Goal: Task Accomplishment & Management: Manage account settings

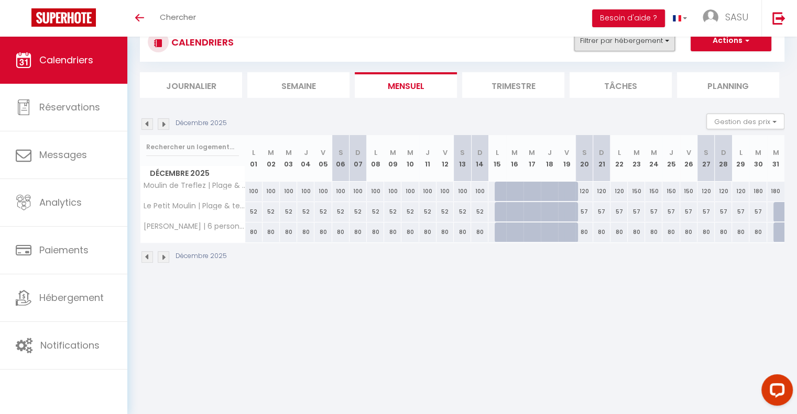
click at [645, 43] on button "Filtrer par hébergement" at bounding box center [624, 40] width 101 height 21
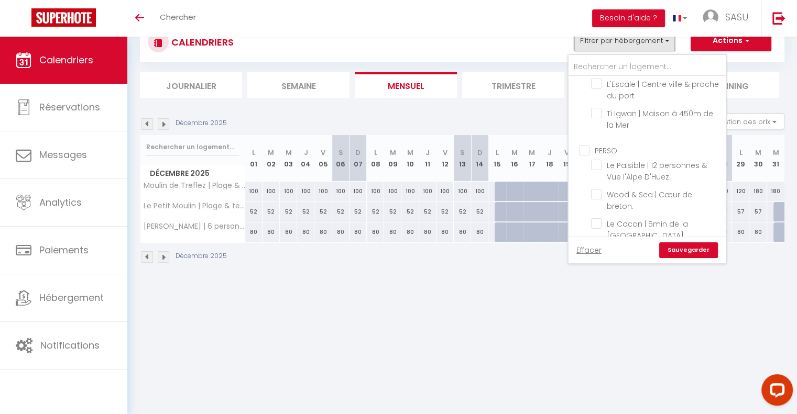
scroll to position [173, 0]
click at [582, 116] on input "PERSO" at bounding box center [657, 121] width 157 height 10
checkbox input "true"
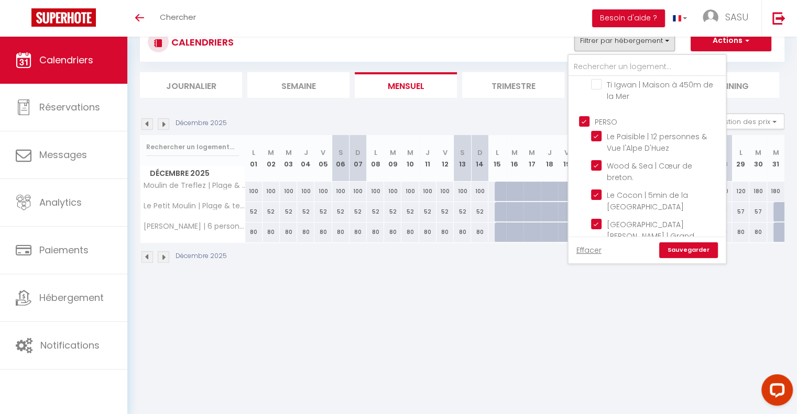
checkbox input "false"
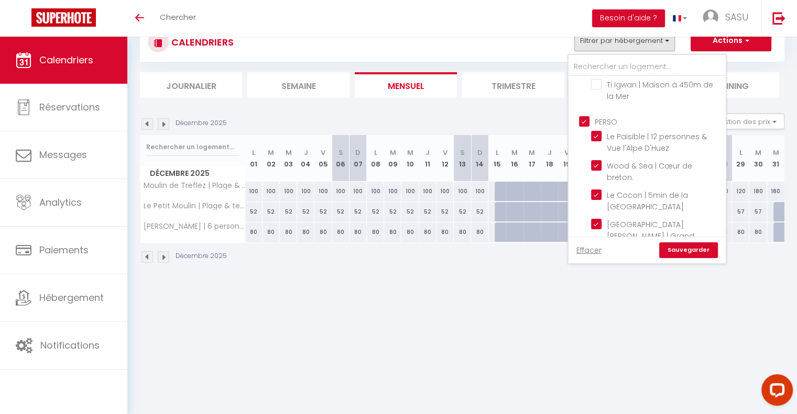
checkbox input "false"
checkbox input "true"
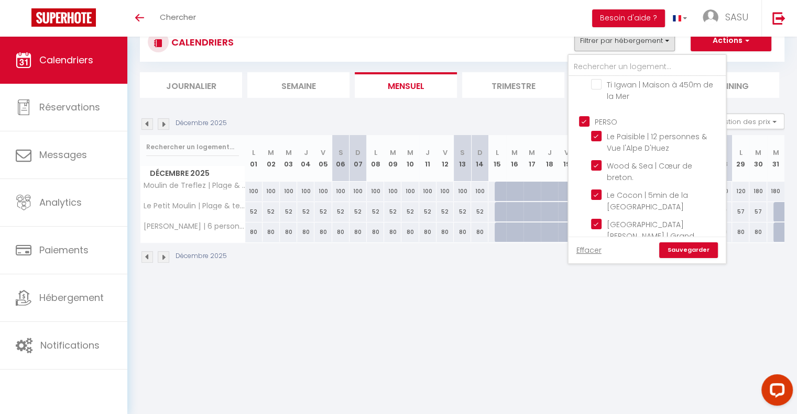
checkbox input "true"
checkbox input "false"
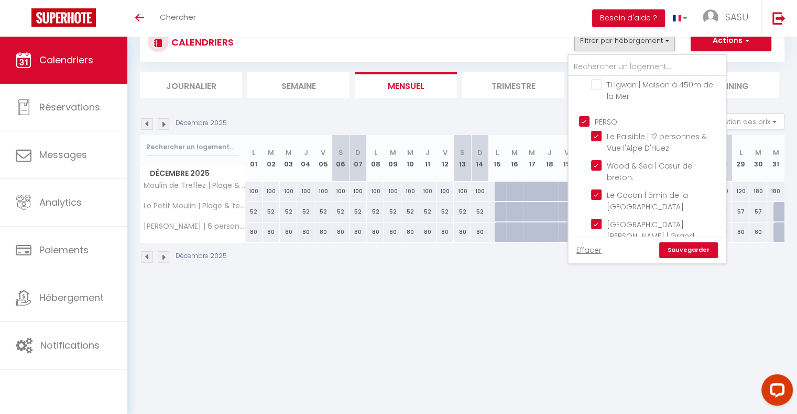
checkbox input "false"
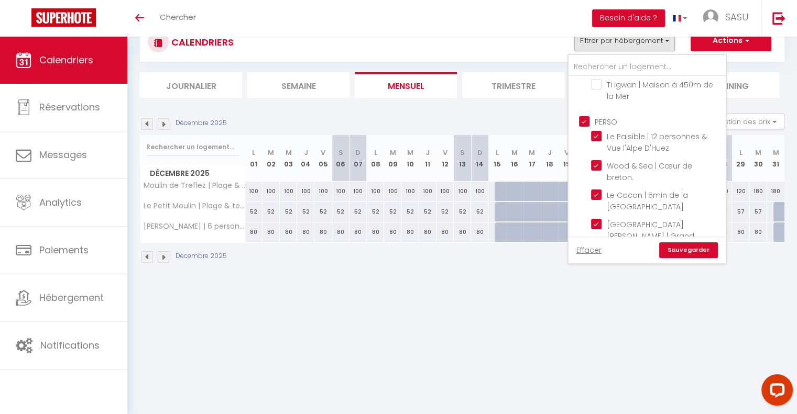
checkbox input "false"
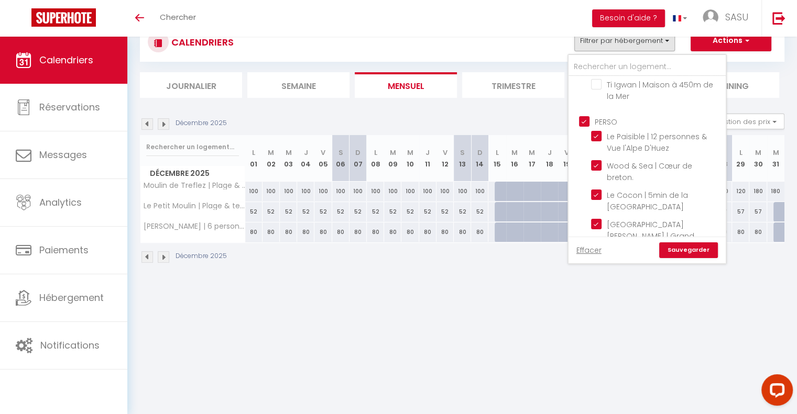
checkbox input "false"
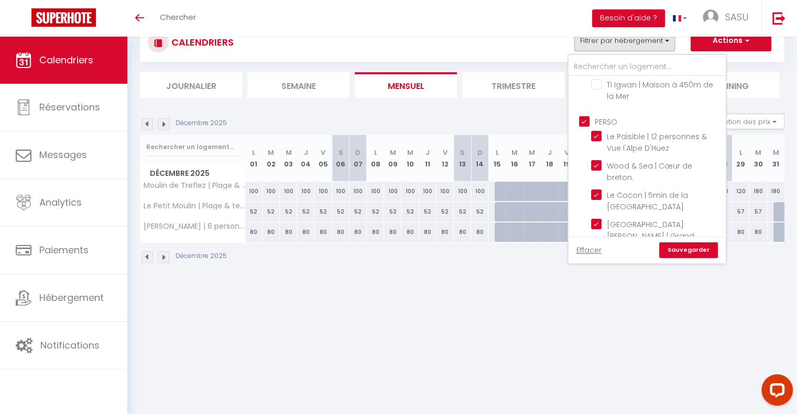
checkbox input "false"
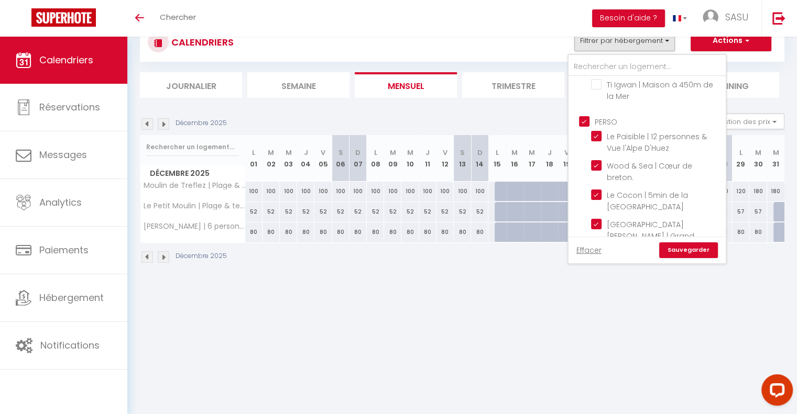
checkbox input "false"
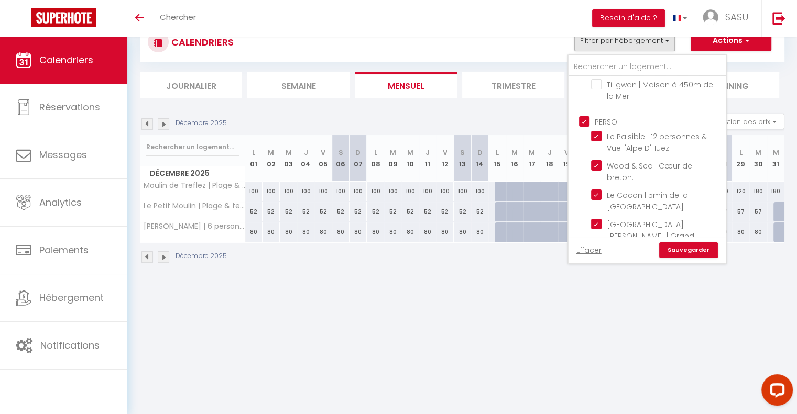
checkbox input "false"
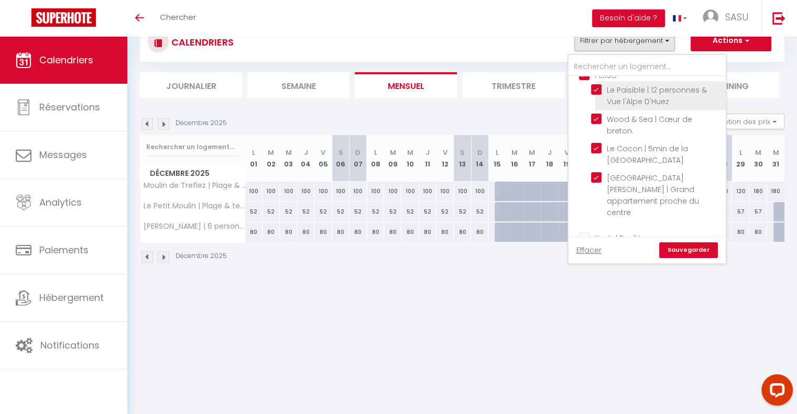
scroll to position [223, 0]
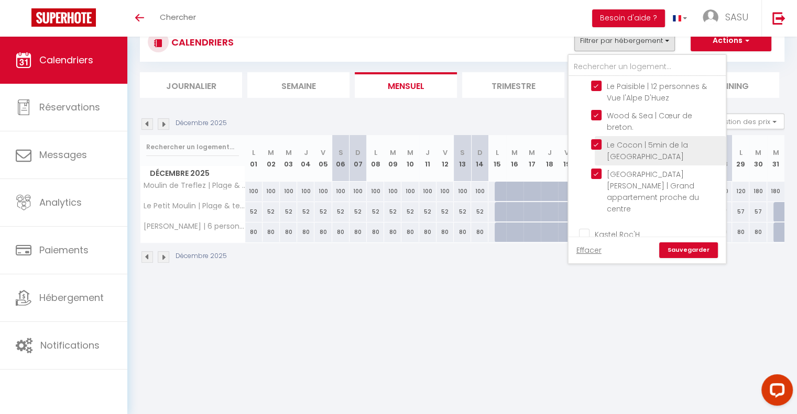
click at [593, 139] on input "Le Cocon | 5min de la [GEOGRAPHIC_DATA]" at bounding box center [656, 144] width 131 height 10
checkbox input "false"
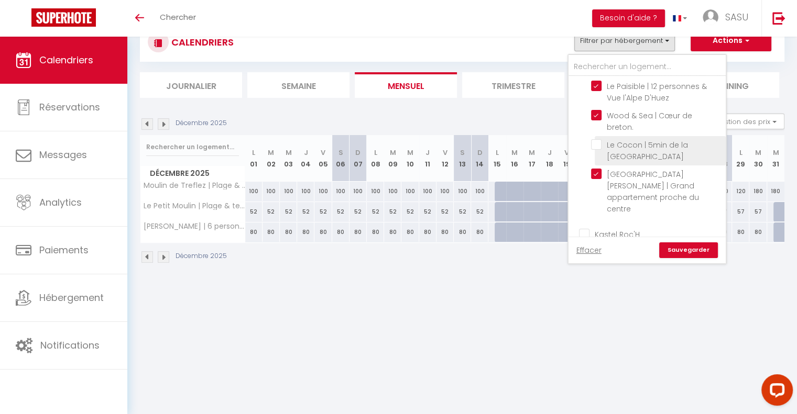
checkbox input "false"
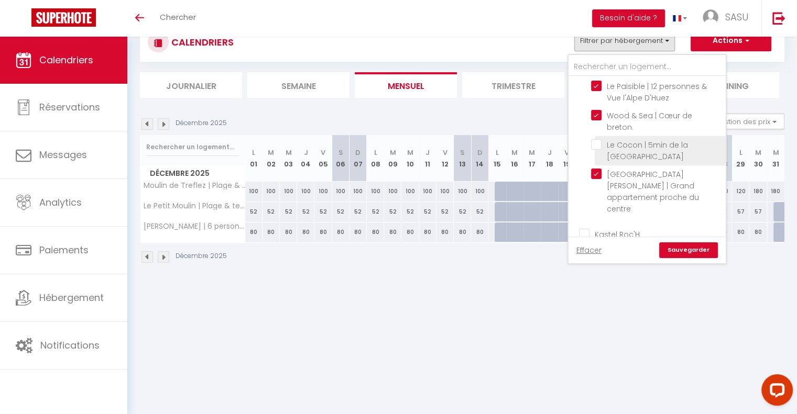
checkbox input "false"
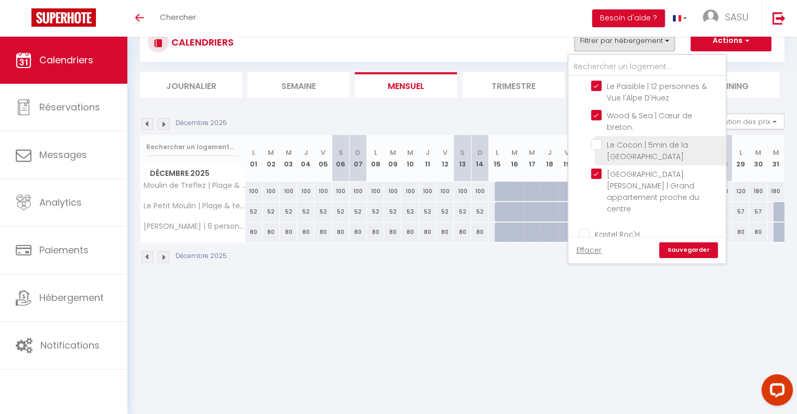
checkbox input "false"
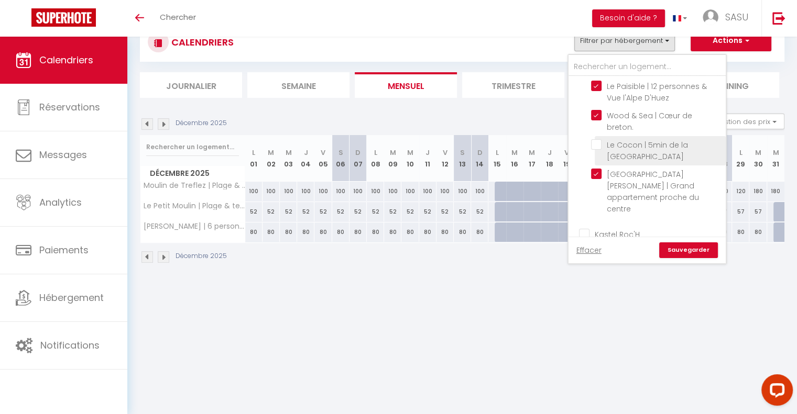
checkbox input "false"
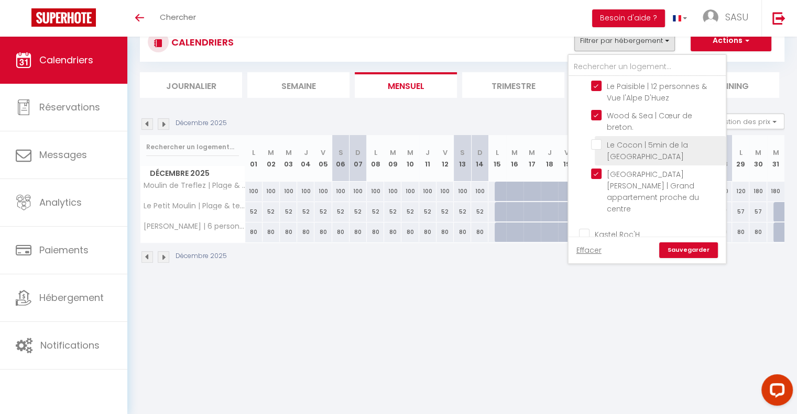
checkbox input "false"
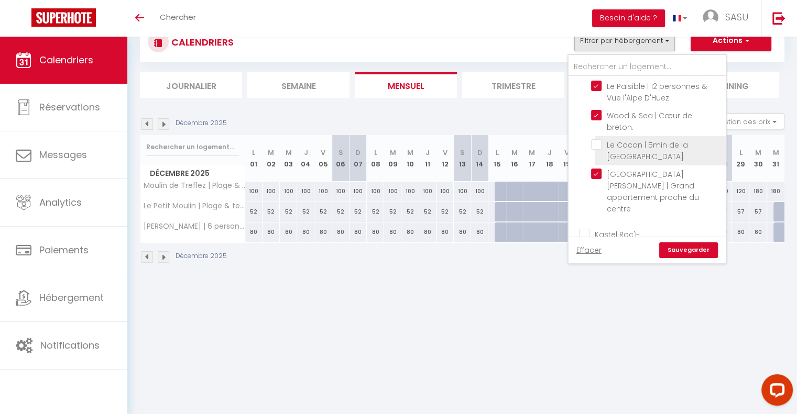
checkbox input "false"
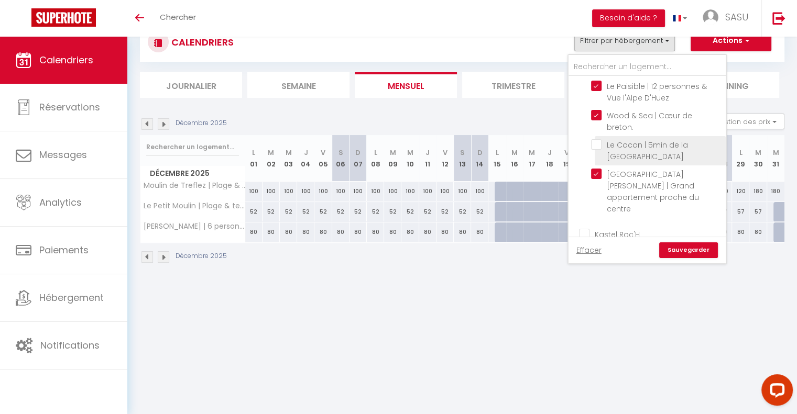
checkbox input "false"
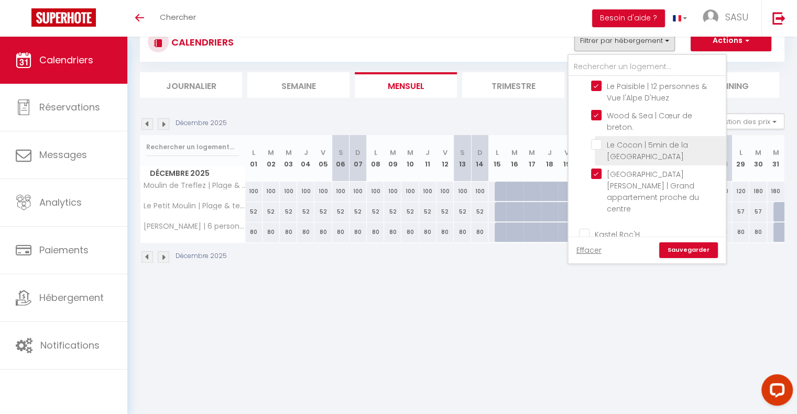
checkbox input "false"
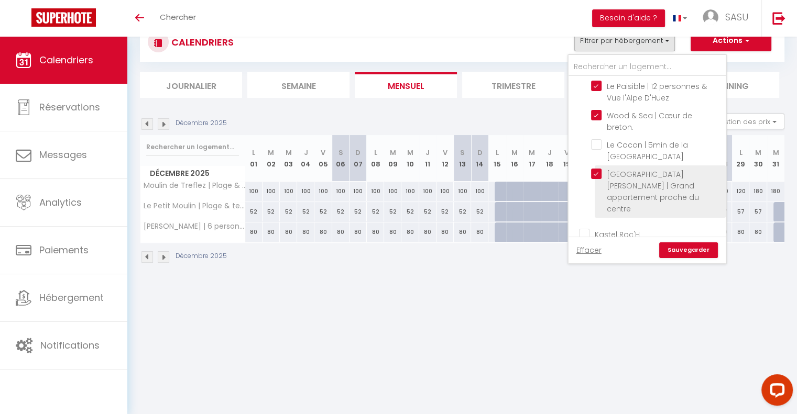
click at [595, 169] on input "[GEOGRAPHIC_DATA][PERSON_NAME] | Grand appartement proche du centre" at bounding box center [656, 174] width 131 height 10
checkbox input "false"
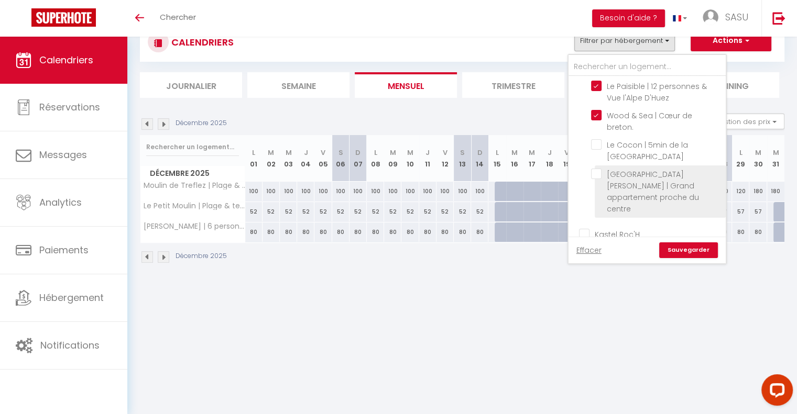
checkbox input "false"
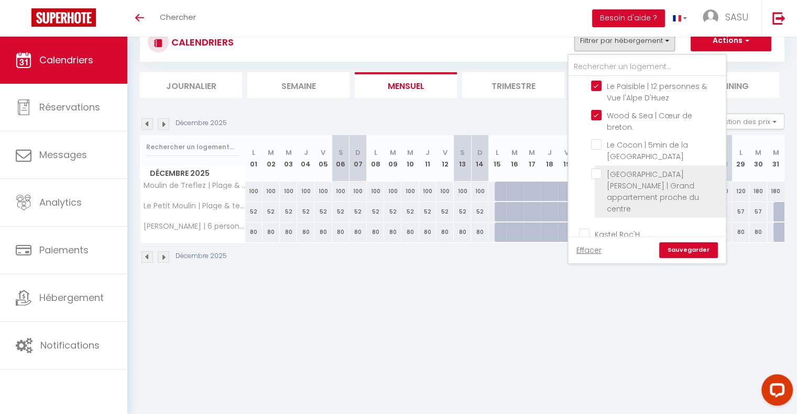
checkbox input "false"
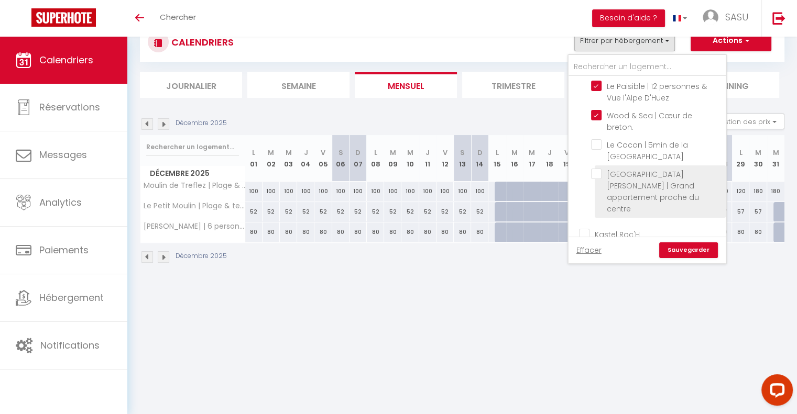
checkbox input "false"
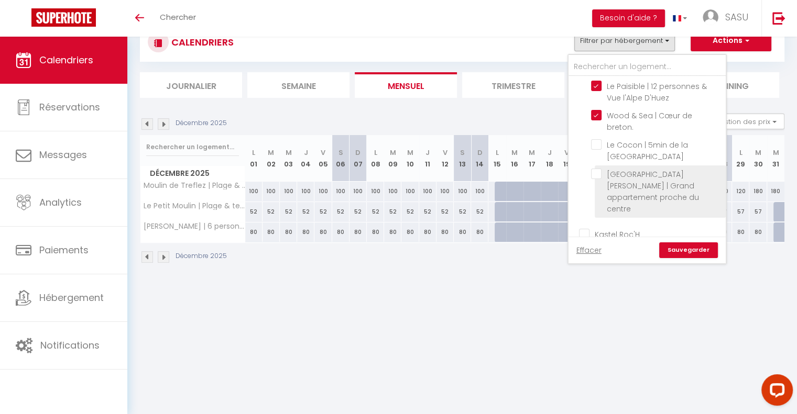
checkbox input "false"
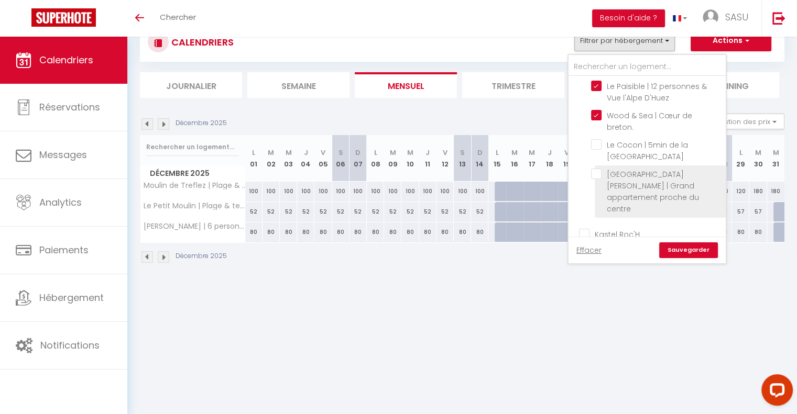
checkbox input "false"
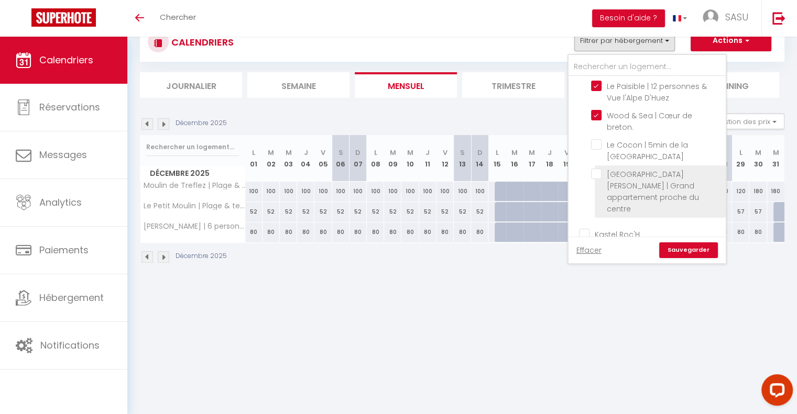
checkbox input "false"
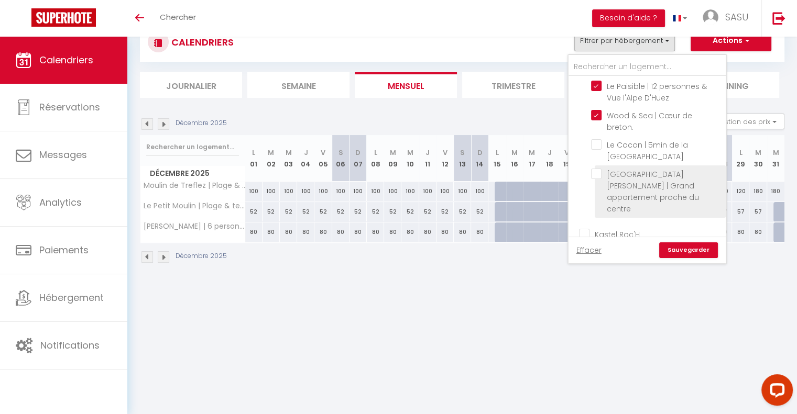
checkbox input "false"
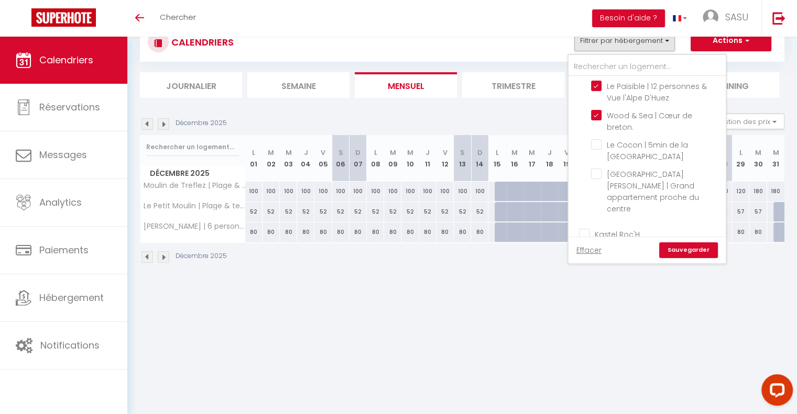
click at [585, 228] on input "Kastel Roc'H" at bounding box center [657, 233] width 157 height 10
checkbox input "true"
checkbox input "false"
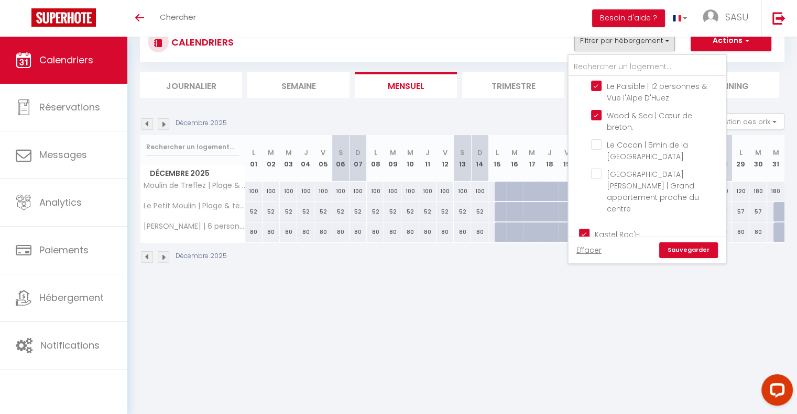
checkbox input "false"
checkbox input "true"
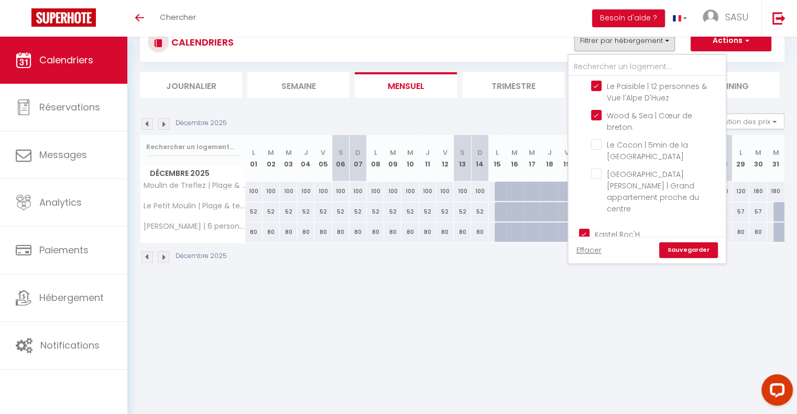
checkbox input "true"
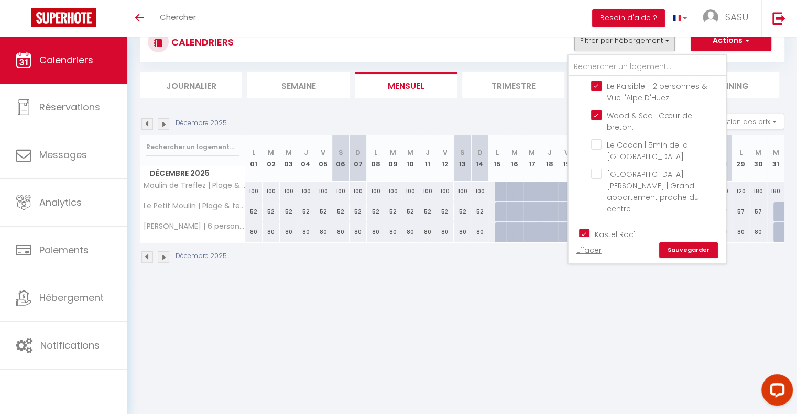
checkbox input "true"
checkbox input "false"
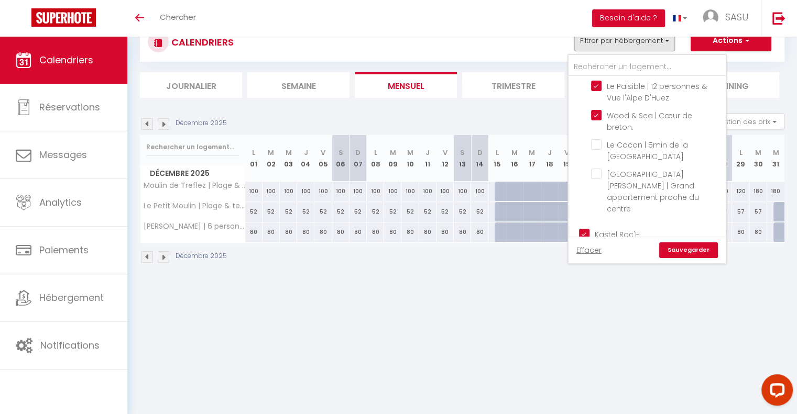
checkbox input "false"
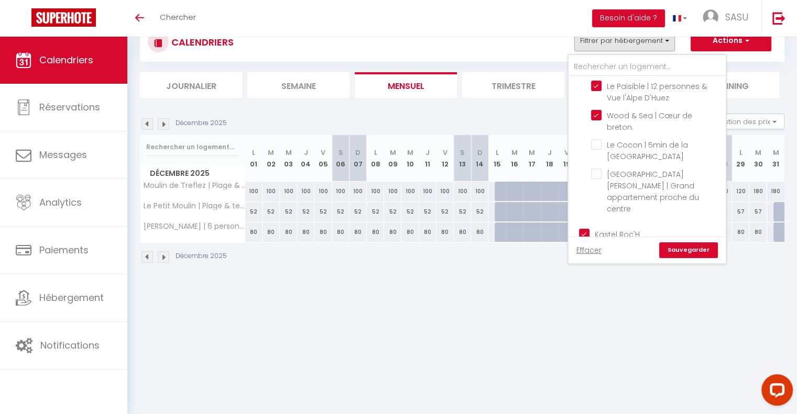
checkbox input "false"
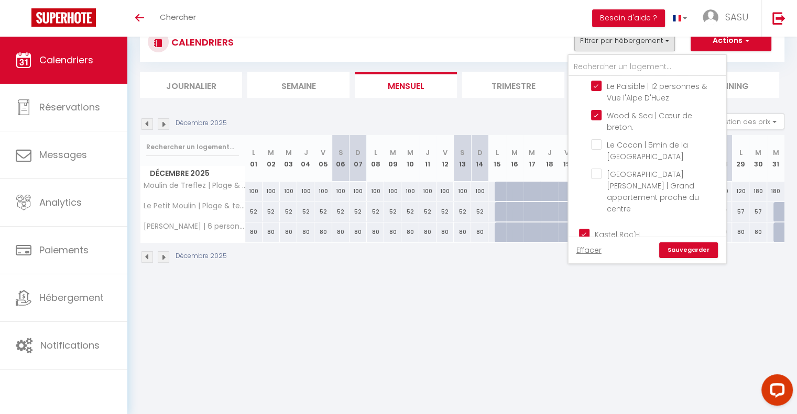
checkbox input "false"
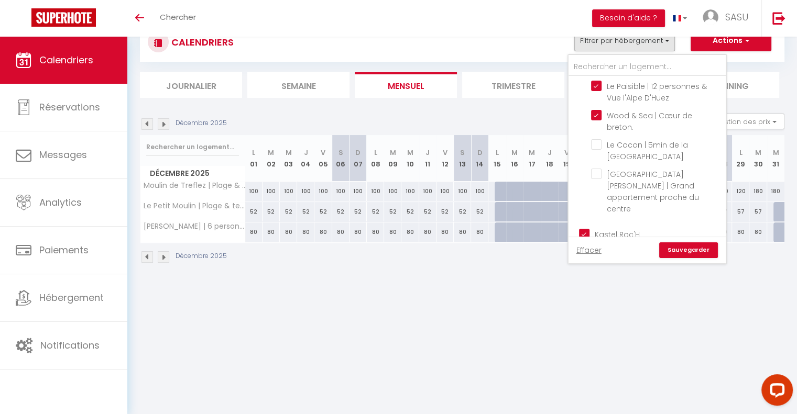
checkbox input "false"
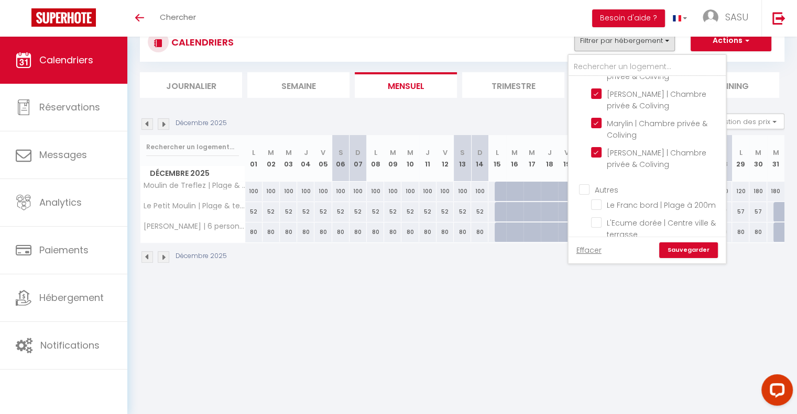
scroll to position [498, 0]
click at [581, 182] on input "Autres" at bounding box center [657, 187] width 157 height 10
checkbox input "true"
checkbox input "false"
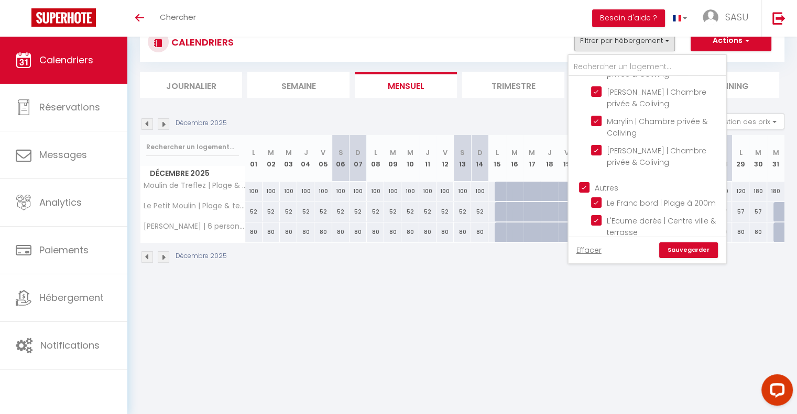
checkbox input "false"
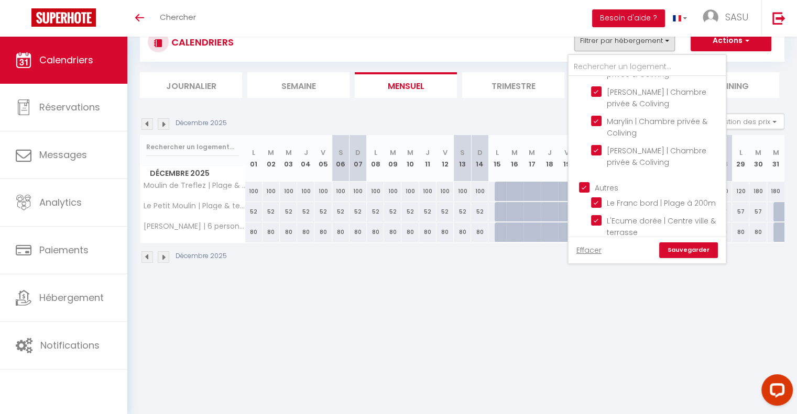
checkbox input "true"
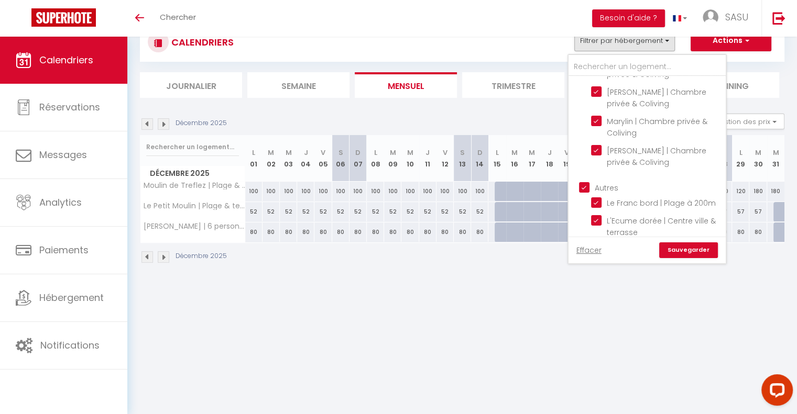
checkbox input "true"
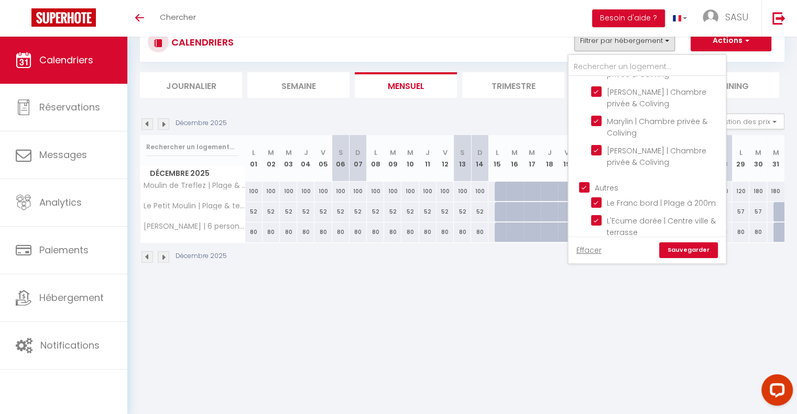
checkbox input "true"
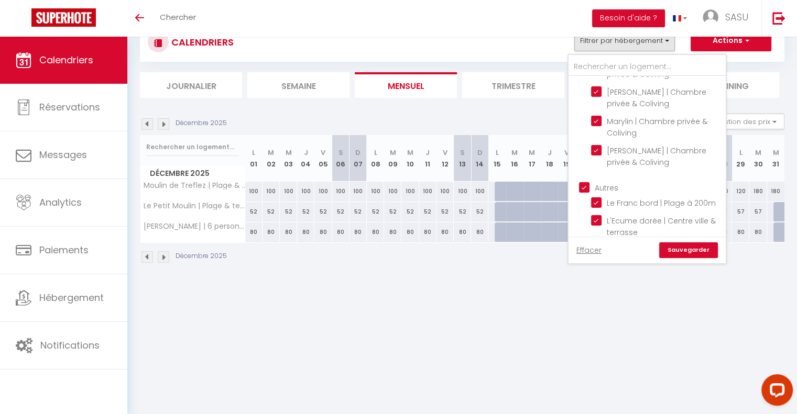
checkbox input "true"
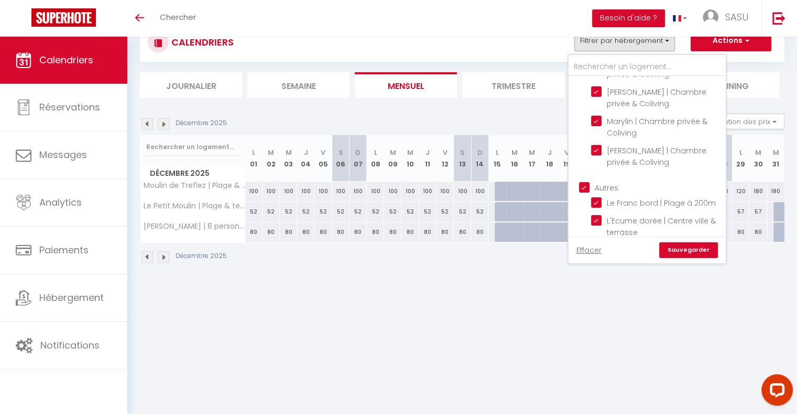
checkbox input "true"
click at [691, 251] on link "Sauvegarder" at bounding box center [688, 251] width 59 height 16
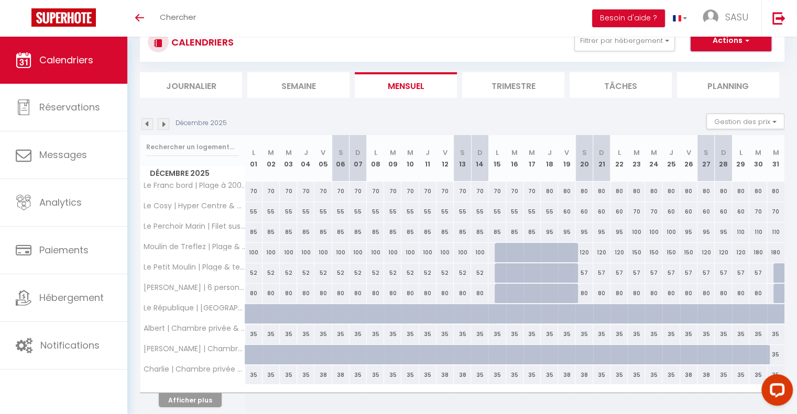
click at [735, 50] on button "Actions" at bounding box center [730, 40] width 81 height 21
click at [761, 116] on button "Gestion des prix" at bounding box center [745, 122] width 78 height 16
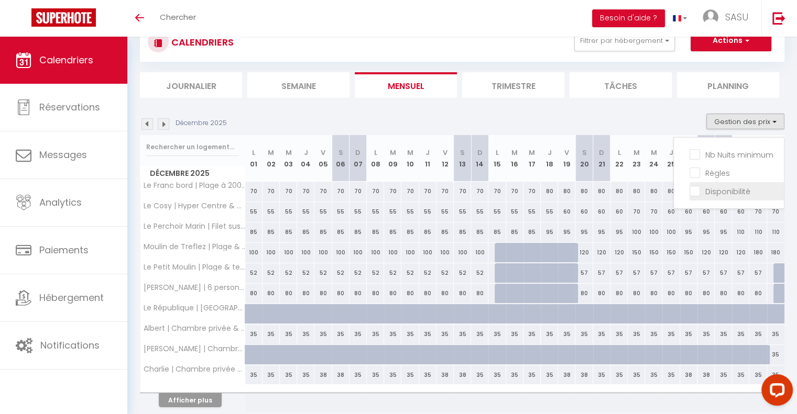
click at [696, 189] on input "Disponibilité" at bounding box center [736, 190] width 94 height 10
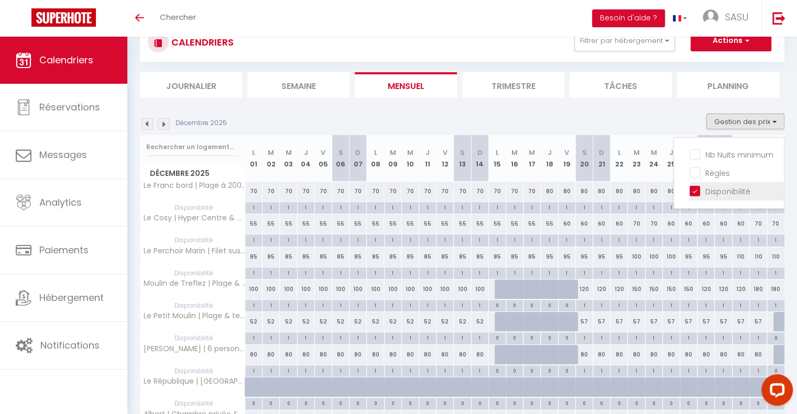
click at [696, 189] on input "Disponibilité" at bounding box center [736, 190] width 94 height 10
checkbox input "false"
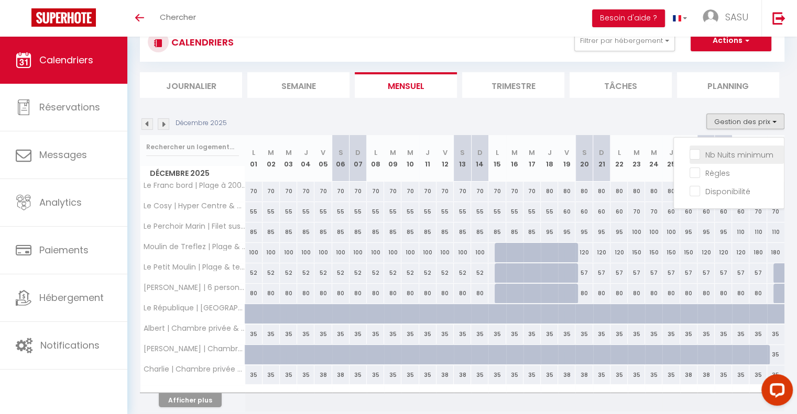
click at [696, 156] on input "Nb Nuits minimum" at bounding box center [736, 154] width 94 height 10
checkbox input "true"
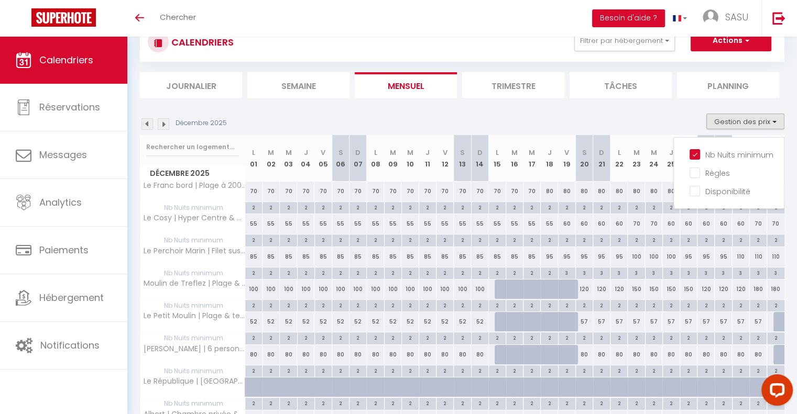
click at [488, 107] on section "[DATE] Gestion des prix Nb Nuits minimum Règles Disponibilité [DATE] L 01 M 02 …" at bounding box center [462, 334] width 644 height 462
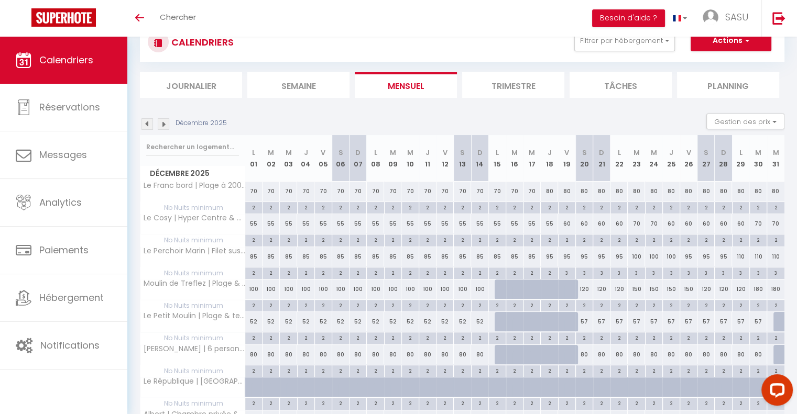
drag, startPoint x: 139, startPoint y: 119, endPoint x: 149, endPoint y: 125, distance: 11.8
click at [149, 125] on div "CALENDRIERS Filtrer par hébergement Cloooose La Perle de [GEOGRAPHIC_DATA] | Pl…" at bounding box center [461, 289] width 669 height 578
click at [149, 125] on img at bounding box center [147, 124] width 12 height 12
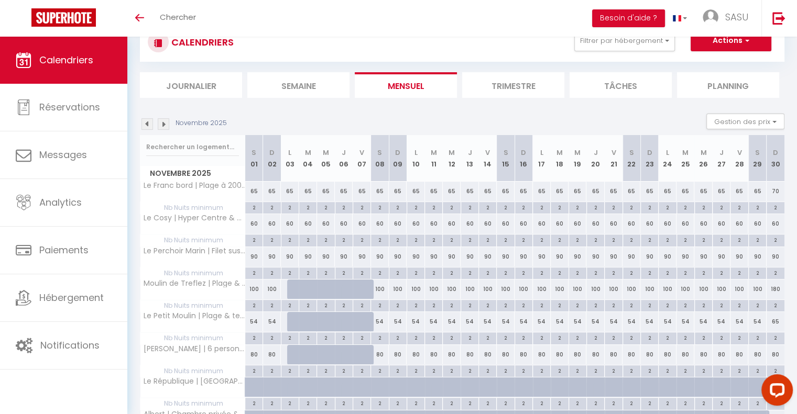
click at [149, 125] on img at bounding box center [147, 124] width 12 height 12
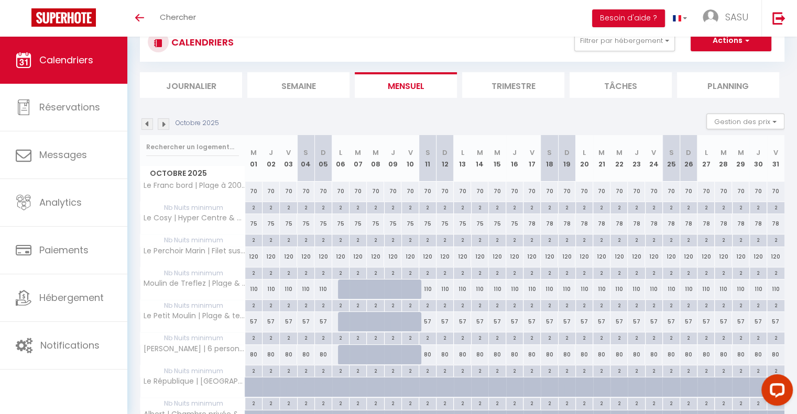
click at [149, 125] on img at bounding box center [147, 124] width 12 height 12
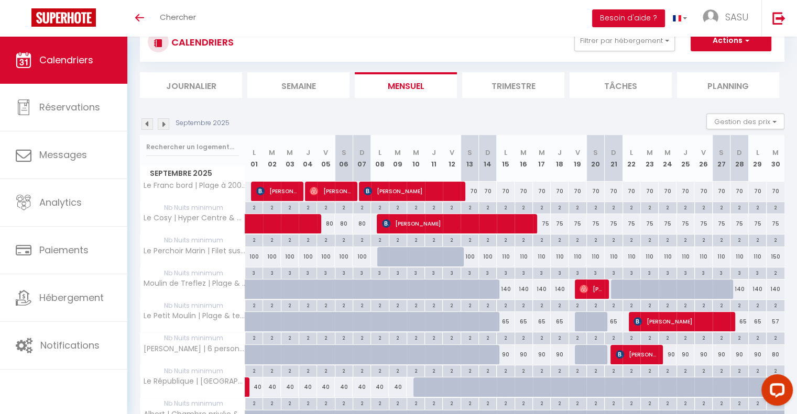
click at [149, 125] on img at bounding box center [147, 124] width 12 height 12
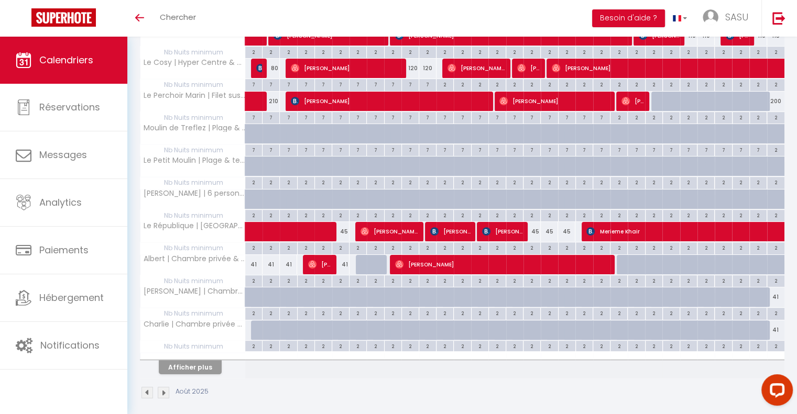
scroll to position [197, 0]
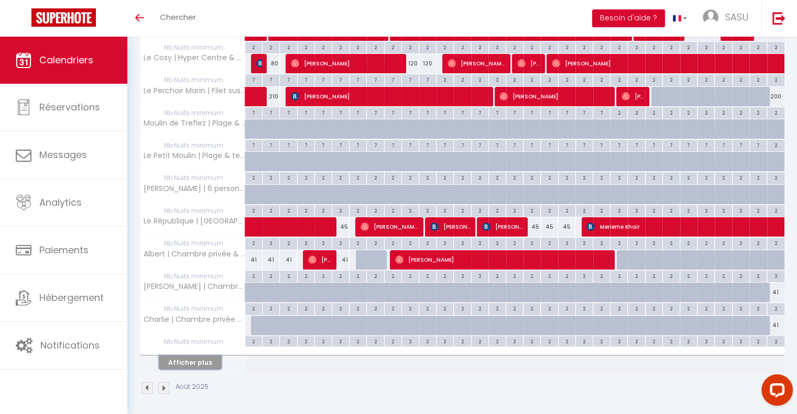
click at [201, 356] on button "Afficher plus" at bounding box center [190, 363] width 63 height 14
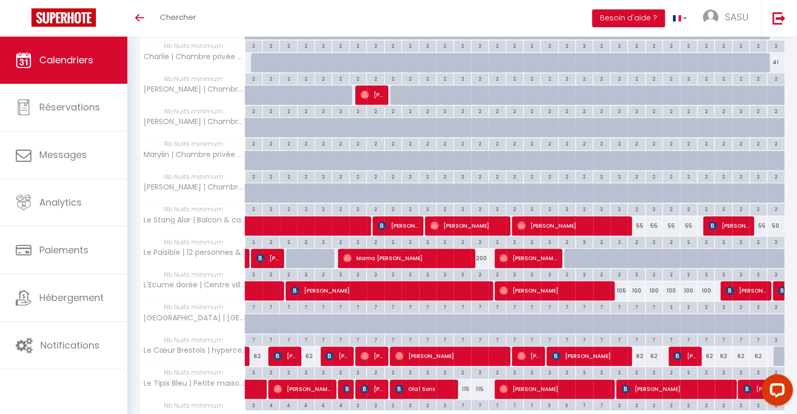
scroll to position [462, 0]
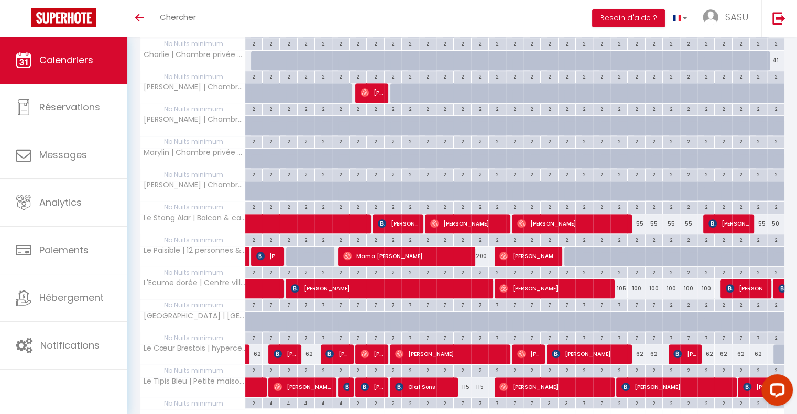
click at [618, 303] on div "7" at bounding box center [618, 305] width 17 height 10
type input "7"
type input "Ven 22 Août 2025"
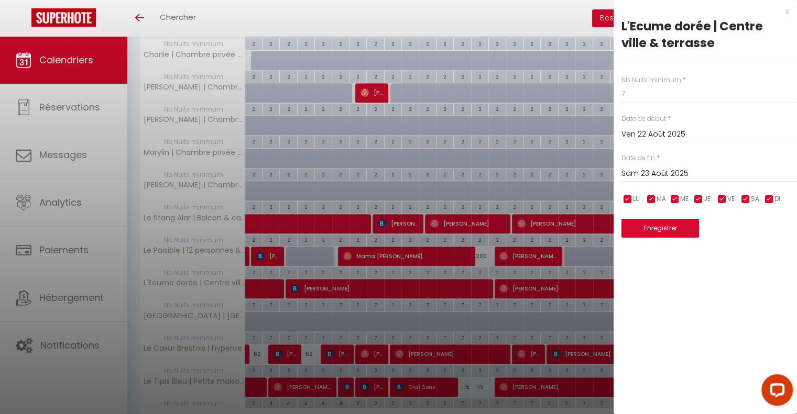
click at [687, 176] on input "Sam 23 Août 2025" at bounding box center [708, 174] width 175 height 14
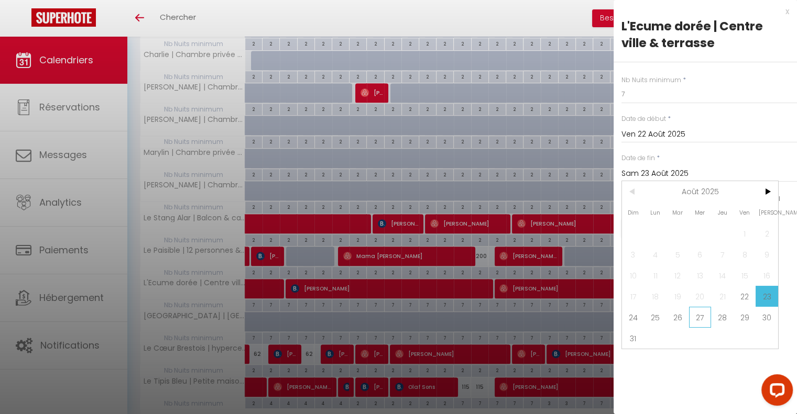
click at [703, 314] on span "27" at bounding box center [700, 317] width 23 height 21
type input "Mer 27 Août 2025"
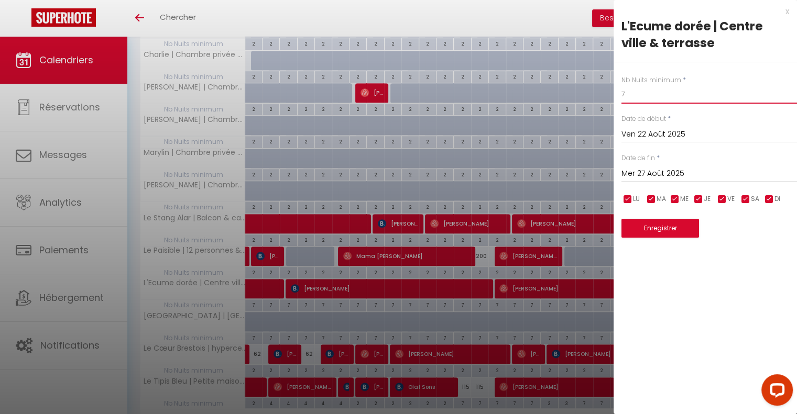
drag, startPoint x: 631, startPoint y: 97, endPoint x: 592, endPoint y: 97, distance: 39.3
click at [592, 97] on body "Questions et aide sur la MIGRATION - [GEOGRAPHIC_DATA] ouverte de 13 à 14h puis…" at bounding box center [398, 27] width 797 height 905
type input "3"
click at [680, 226] on button "Enregistrer" at bounding box center [660, 228] width 78 height 19
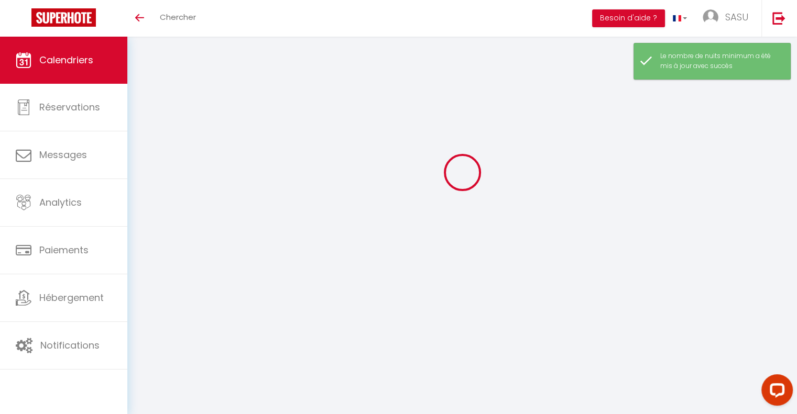
scroll to position [197, 0]
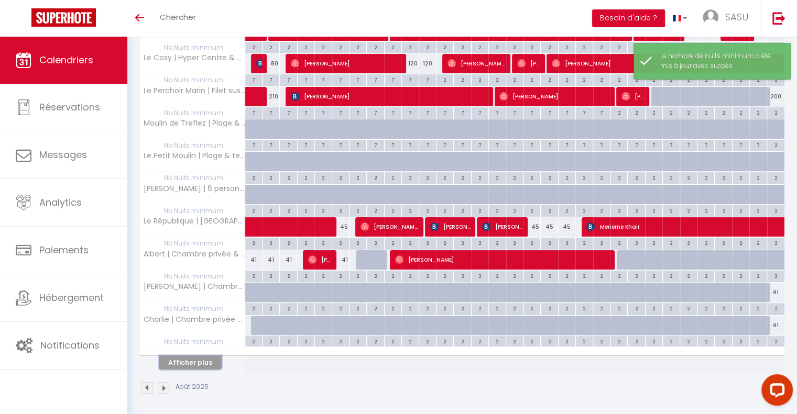
click at [206, 358] on button "Afficher plus" at bounding box center [190, 363] width 63 height 14
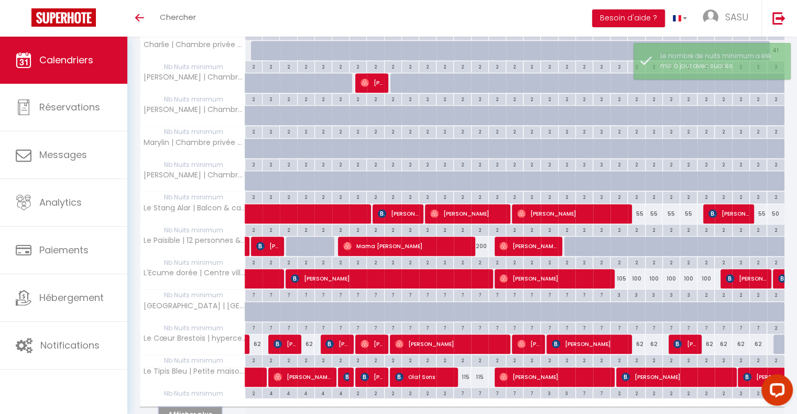
scroll to position [522, 0]
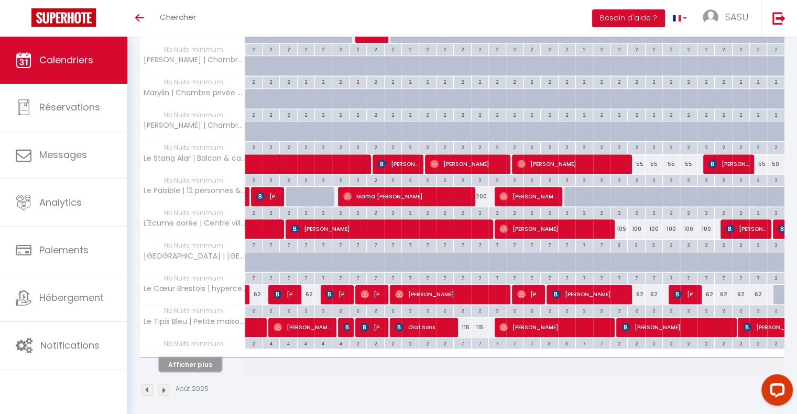
click at [202, 359] on button "Afficher plus" at bounding box center [190, 365] width 63 height 14
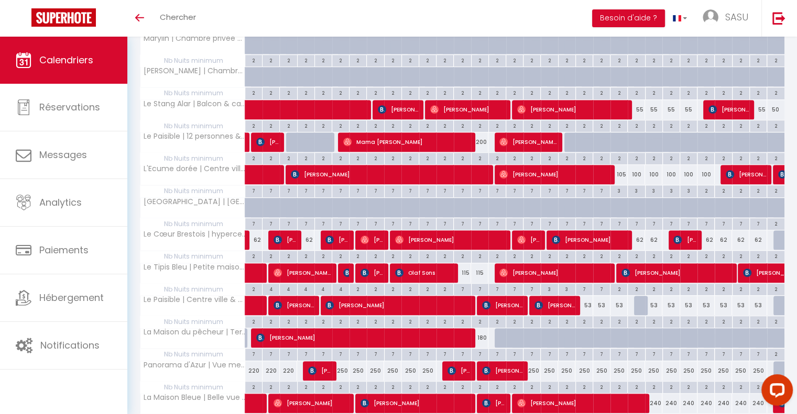
scroll to position [578, 0]
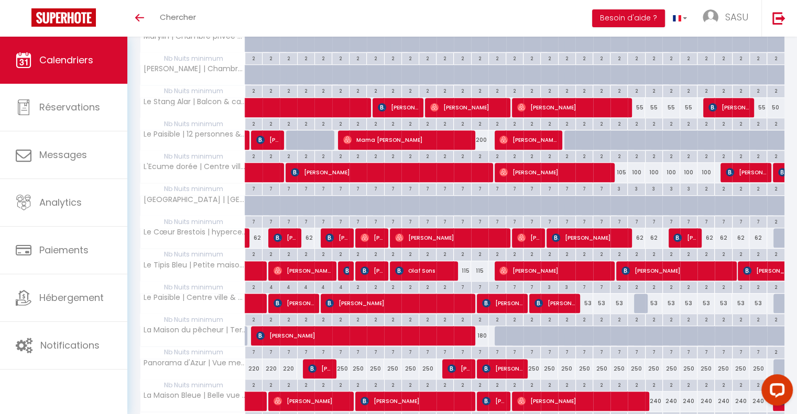
click at [466, 266] on div "115" at bounding box center [462, 270] width 17 height 19
select select "1"
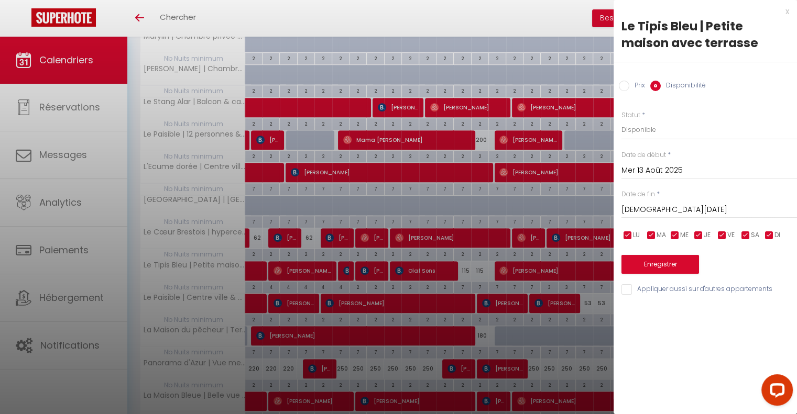
click at [466, 278] on div at bounding box center [398, 207] width 797 height 414
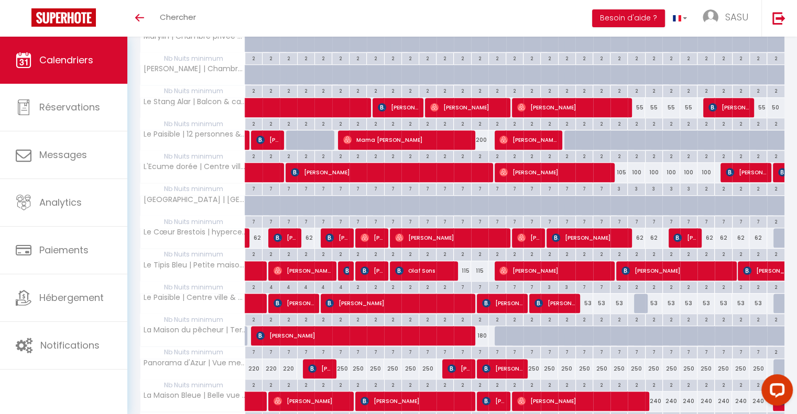
click at [463, 282] on div "7" at bounding box center [462, 287] width 17 height 10
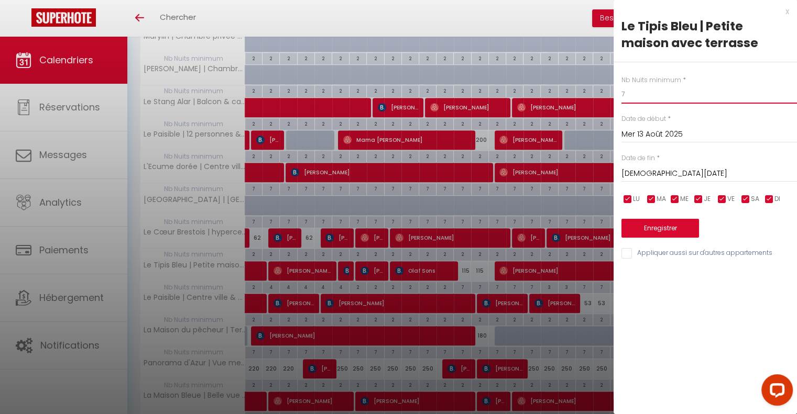
drag, startPoint x: 629, startPoint y: 98, endPoint x: 549, endPoint y: 128, distance: 85.5
click at [549, 128] on body "Questions et aide sur la MIGRATION - [GEOGRAPHIC_DATA] ouverte de 13 à 14h puis…" at bounding box center [398, 73] width 797 height 1231
click at [664, 167] on input "[DEMOGRAPHIC_DATA][DATE]" at bounding box center [708, 174] width 175 height 14
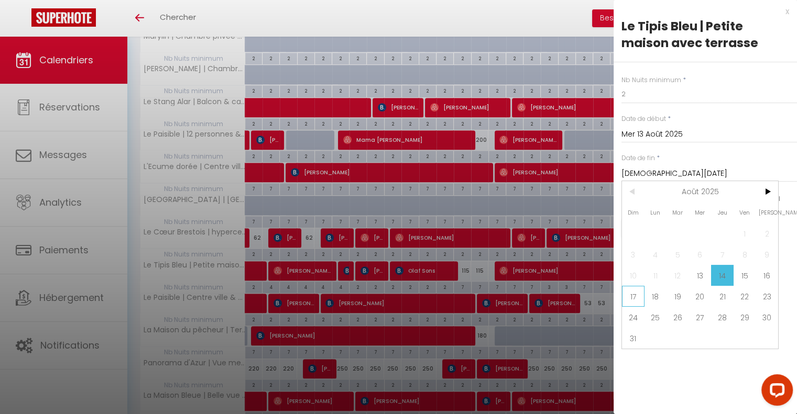
click at [641, 293] on span "17" at bounding box center [633, 296] width 23 height 21
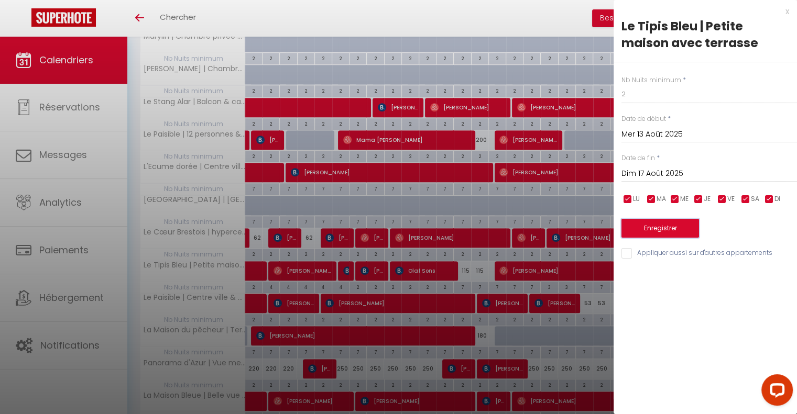
click at [670, 228] on button "Enregistrer" at bounding box center [660, 228] width 78 height 19
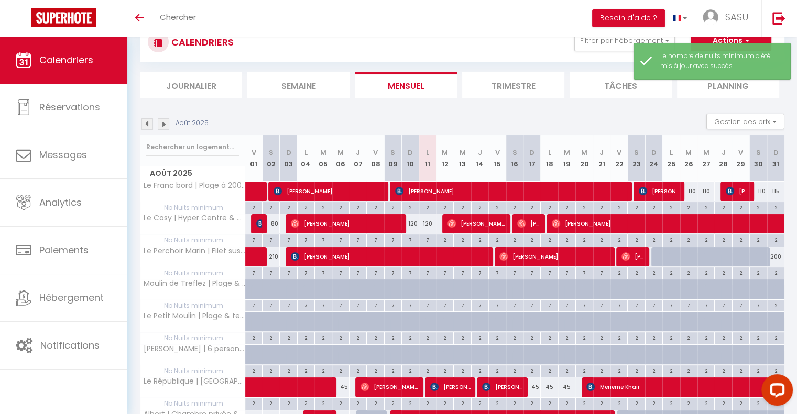
scroll to position [197, 0]
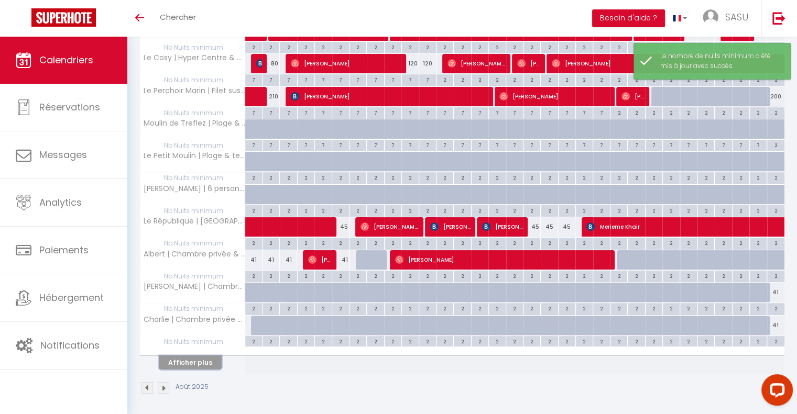
click at [197, 359] on button "Afficher plus" at bounding box center [190, 363] width 63 height 14
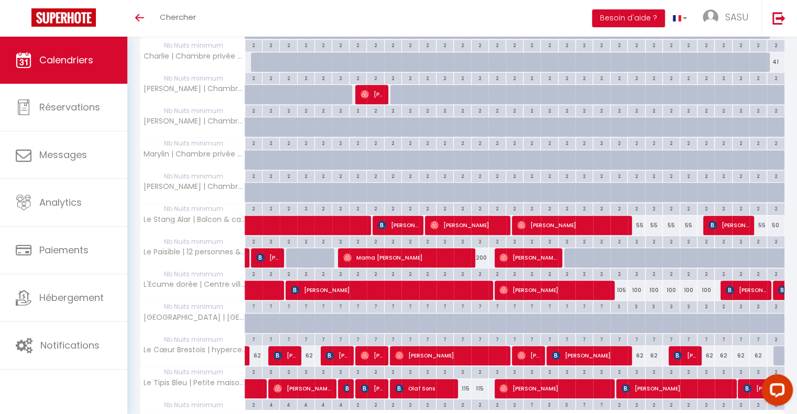
scroll to position [522, 0]
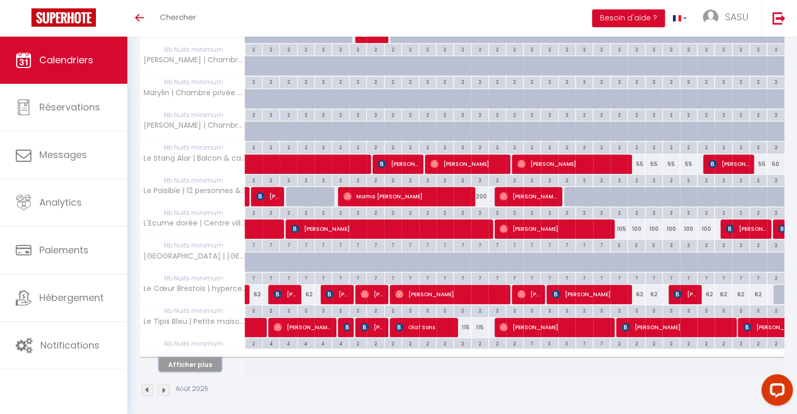
click at [199, 360] on button "Afficher plus" at bounding box center [190, 365] width 63 height 14
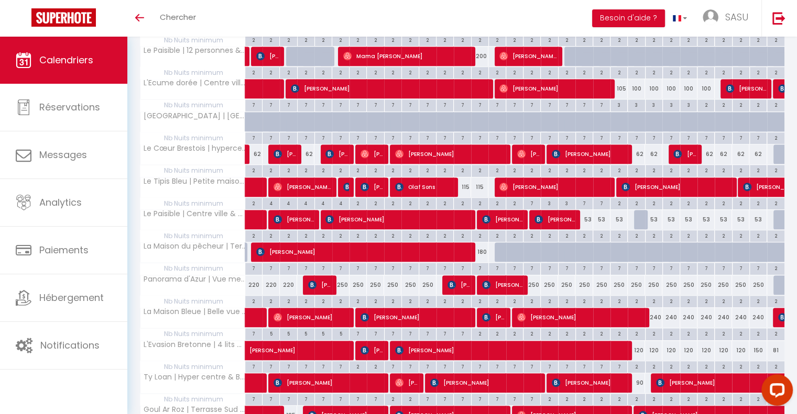
scroll to position [664, 0]
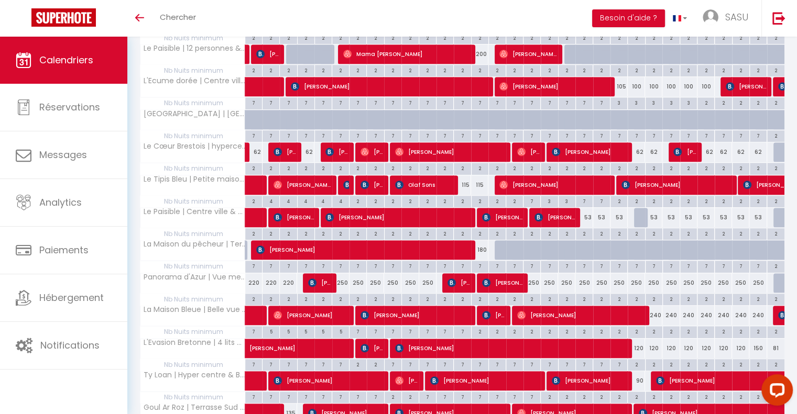
click at [653, 307] on div "240" at bounding box center [653, 315] width 17 height 19
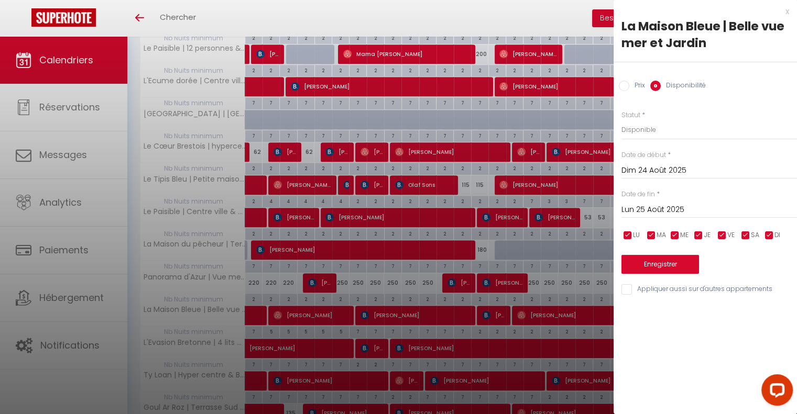
click at [690, 209] on input "Lun 25 Août 2025" at bounding box center [708, 210] width 175 height 14
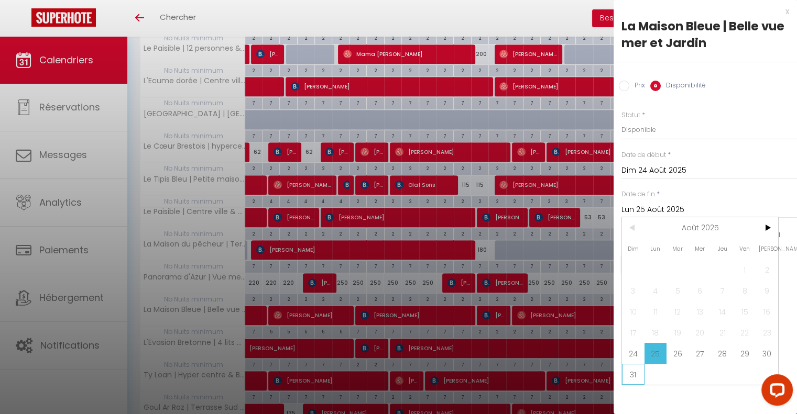
click at [634, 370] on span "31" at bounding box center [633, 374] width 23 height 21
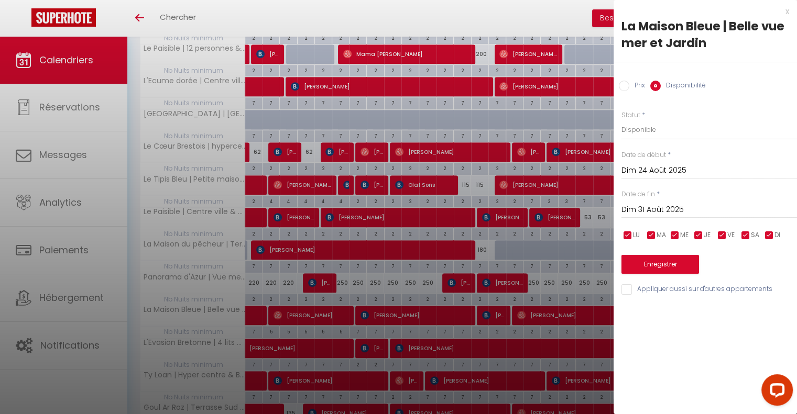
click at [625, 84] on input "Prix" at bounding box center [624, 86] width 10 height 10
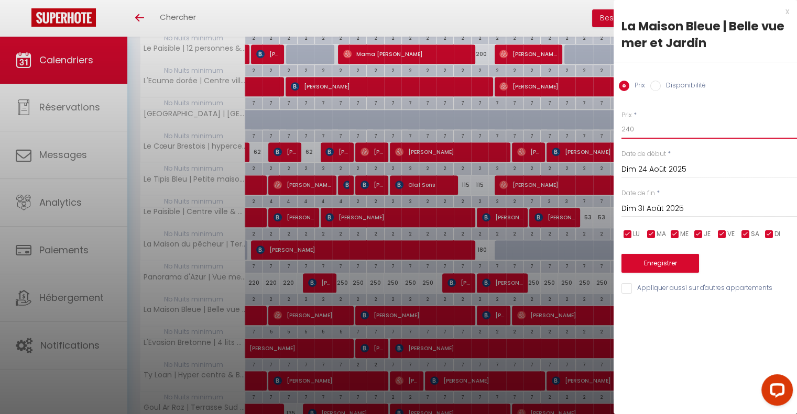
drag, startPoint x: 638, startPoint y: 128, endPoint x: 571, endPoint y: 135, distance: 67.4
click at [673, 271] on button "Enregistrer" at bounding box center [660, 263] width 78 height 19
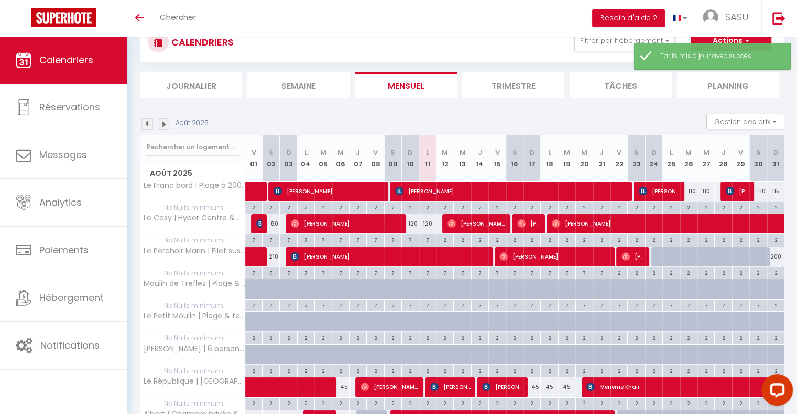
scroll to position [197, 0]
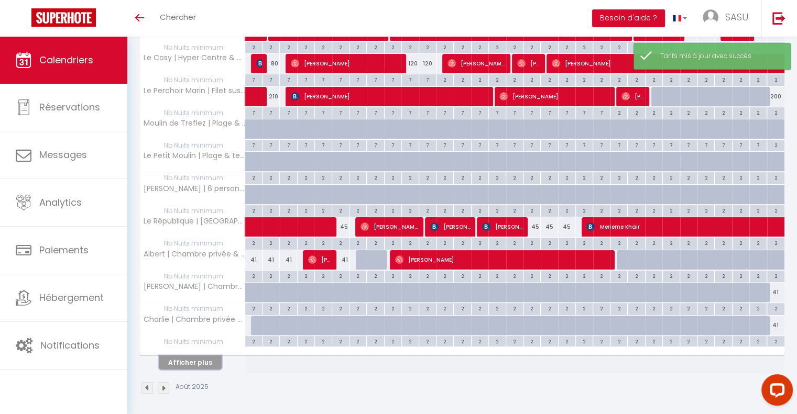
click at [208, 357] on button "Afficher plus" at bounding box center [190, 363] width 63 height 14
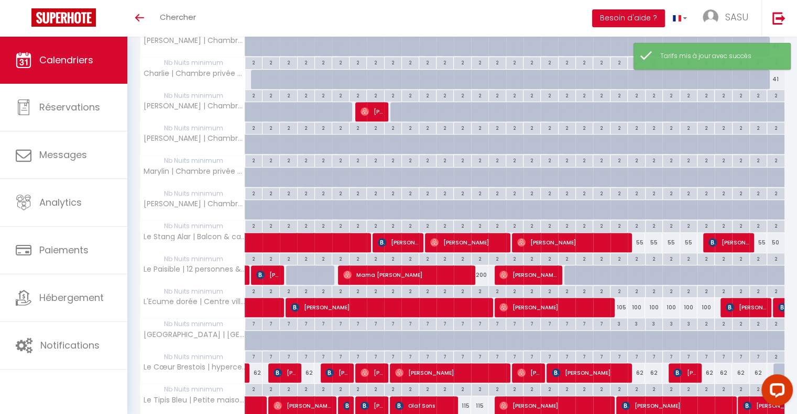
scroll to position [506, 0]
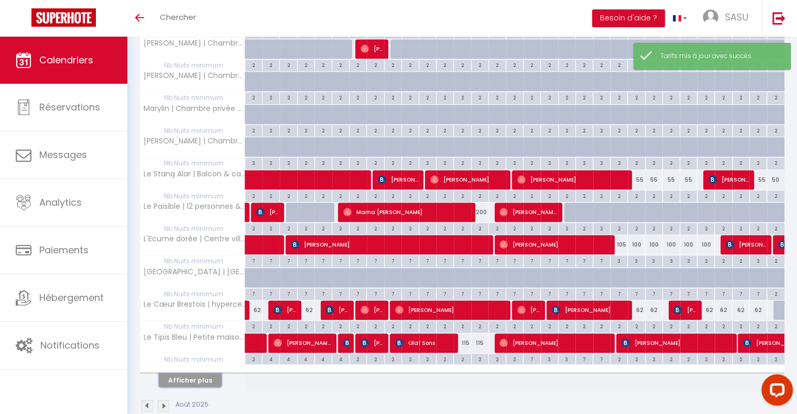
drag, startPoint x: 194, startPoint y: 370, endPoint x: 271, endPoint y: 333, distance: 86.0
click at [194, 373] on button "Afficher plus" at bounding box center [190, 380] width 63 height 14
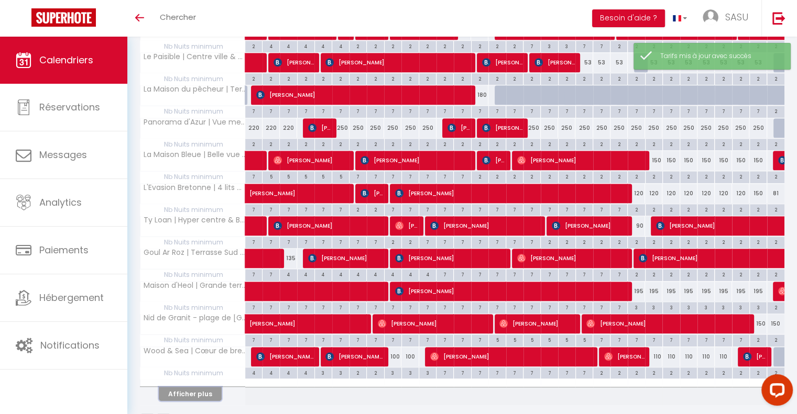
scroll to position [846, 0]
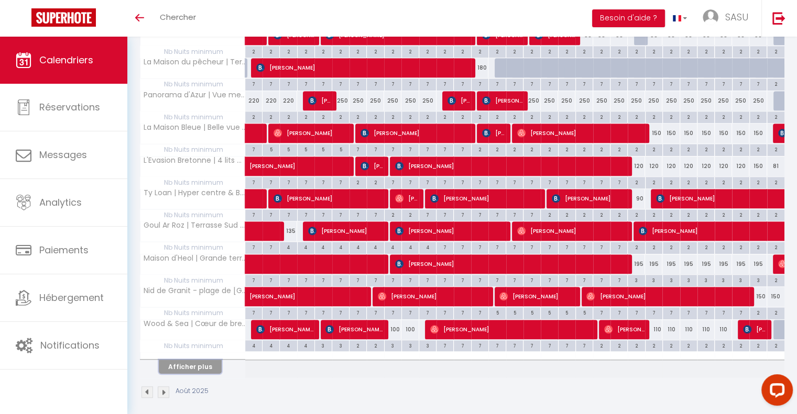
click at [207, 360] on button "Afficher plus" at bounding box center [190, 367] width 63 height 14
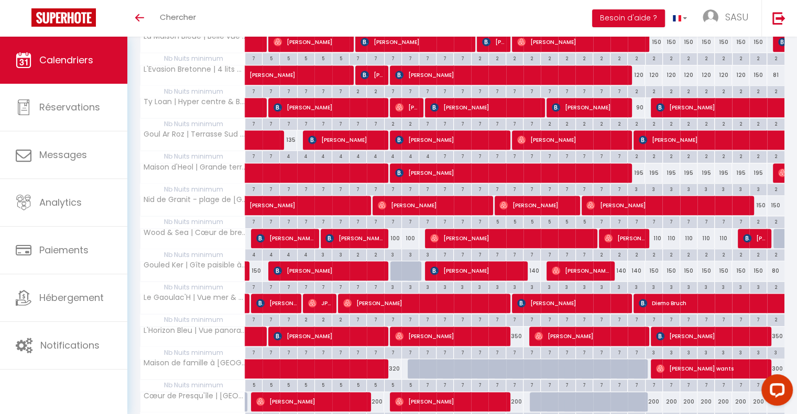
scroll to position [937, 0]
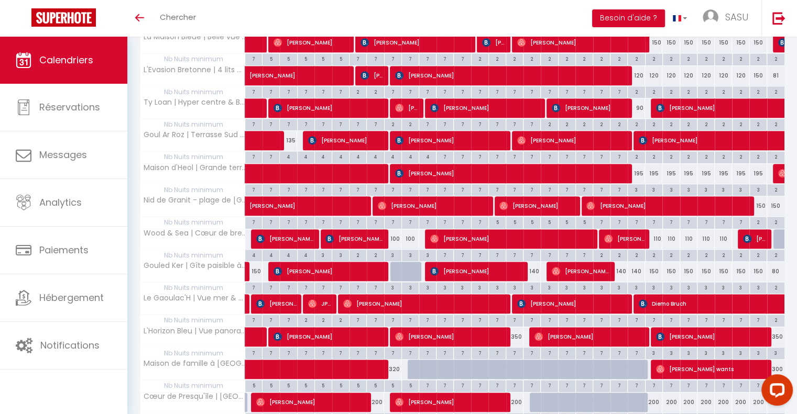
click at [778, 230] on div at bounding box center [781, 239] width 17 height 20
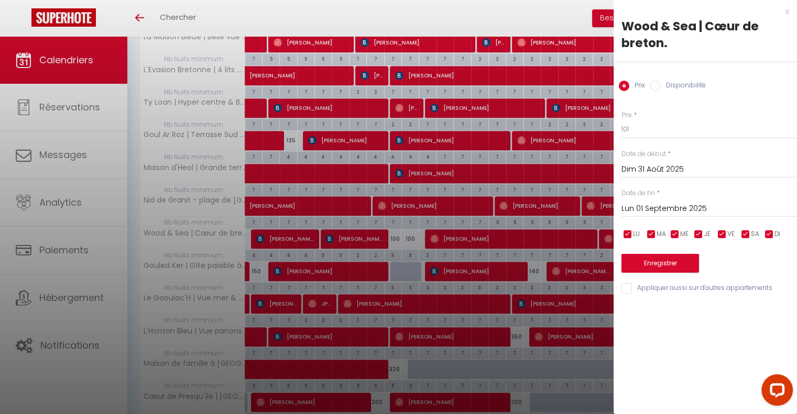
click at [664, 86] on label "Disponibilité" at bounding box center [682, 87] width 45 height 12
click at [660, 86] on input "Disponibilité" at bounding box center [655, 86] width 10 height 10
click at [663, 270] on button "Enregistrer" at bounding box center [660, 264] width 78 height 19
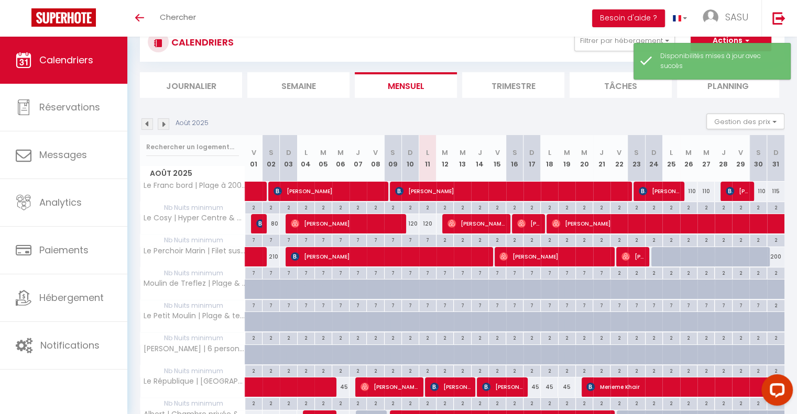
scroll to position [197, 0]
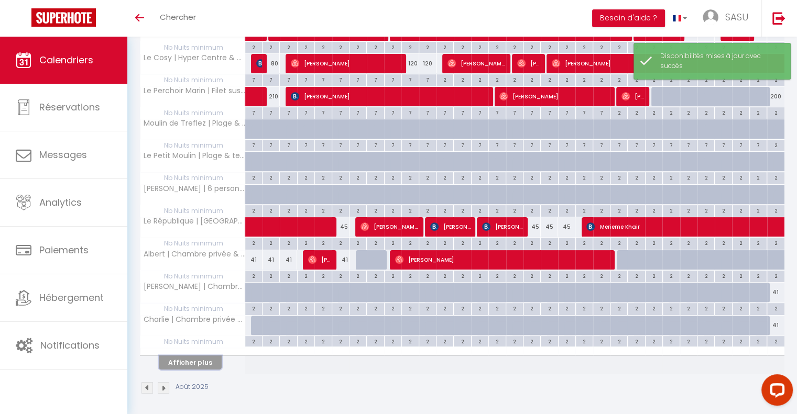
click at [203, 364] on button "Afficher plus" at bounding box center [190, 363] width 63 height 14
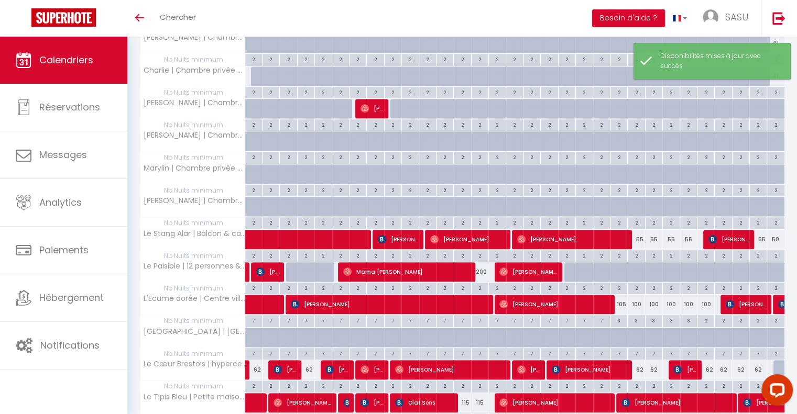
scroll to position [522, 0]
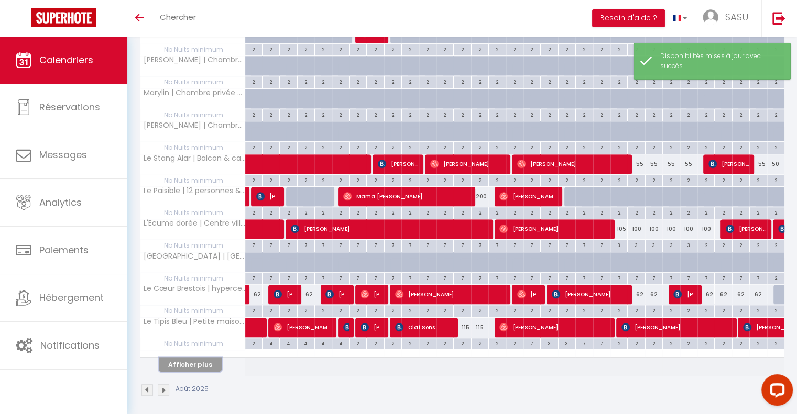
click at [208, 358] on button "Afficher plus" at bounding box center [190, 365] width 63 height 14
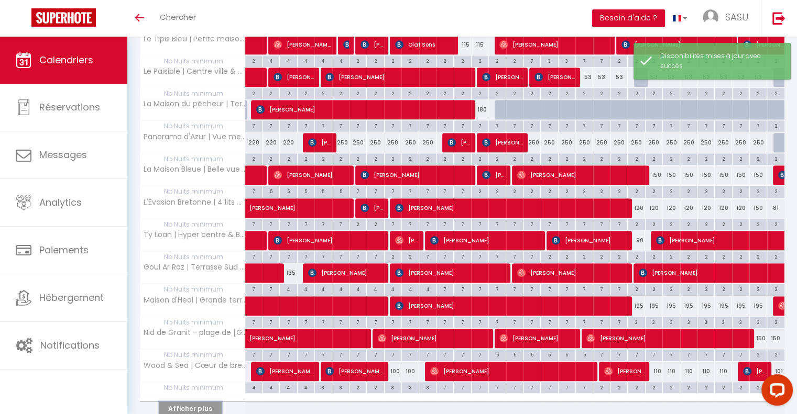
scroll to position [846, 0]
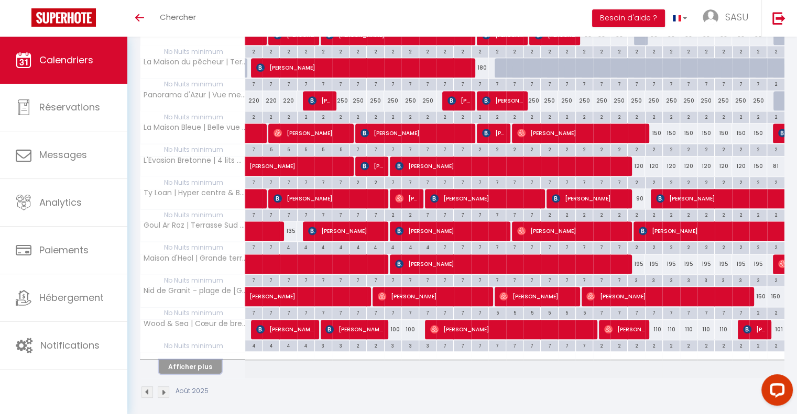
click at [190, 360] on button "Afficher plus" at bounding box center [190, 367] width 63 height 14
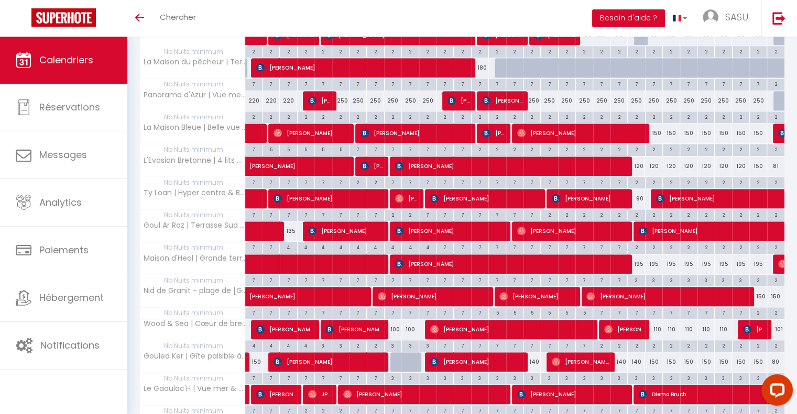
click at [655, 322] on div "110" at bounding box center [653, 329] width 17 height 19
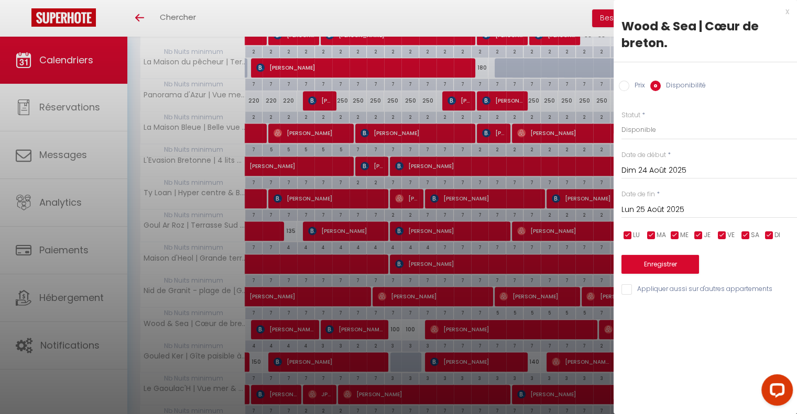
click at [712, 208] on input "Lun 25 Août 2025" at bounding box center [708, 210] width 175 height 14
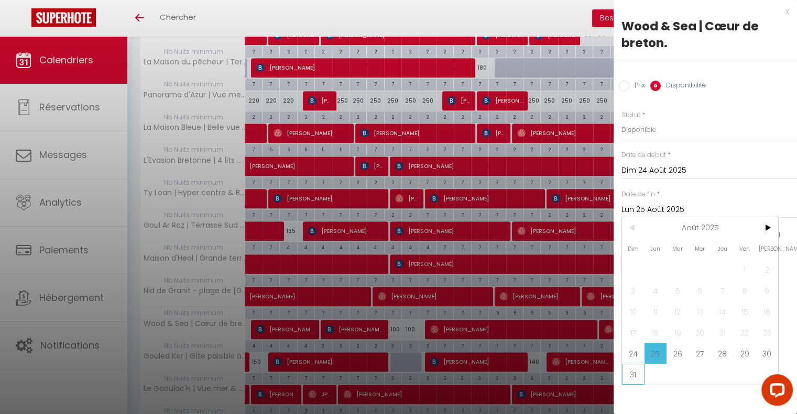
click at [631, 375] on span "31" at bounding box center [633, 374] width 23 height 21
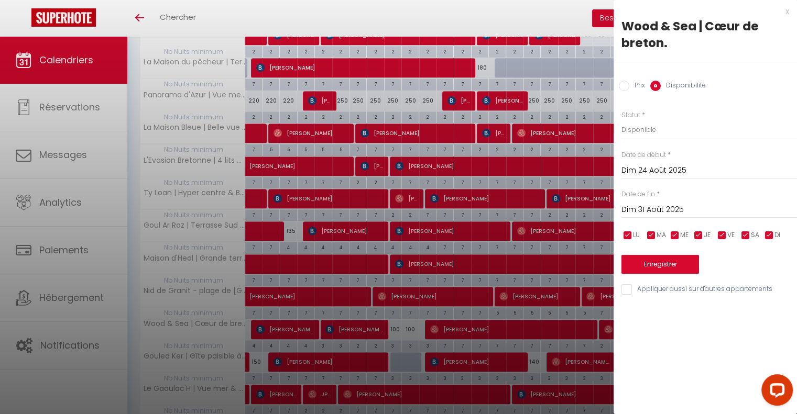
click at [626, 92] on div "Prix Disponibilité" at bounding box center [704, 79] width 183 height 35
click at [625, 87] on input "Prix" at bounding box center [624, 86] width 10 height 10
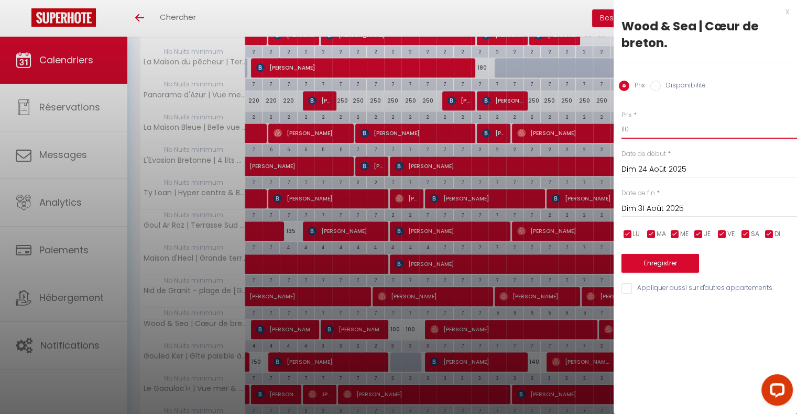
drag, startPoint x: 636, startPoint y: 125, endPoint x: 621, endPoint y: 128, distance: 15.5
click at [621, 128] on input "110" at bounding box center [708, 129] width 175 height 19
click at [679, 271] on button "Enregistrer" at bounding box center [660, 263] width 78 height 19
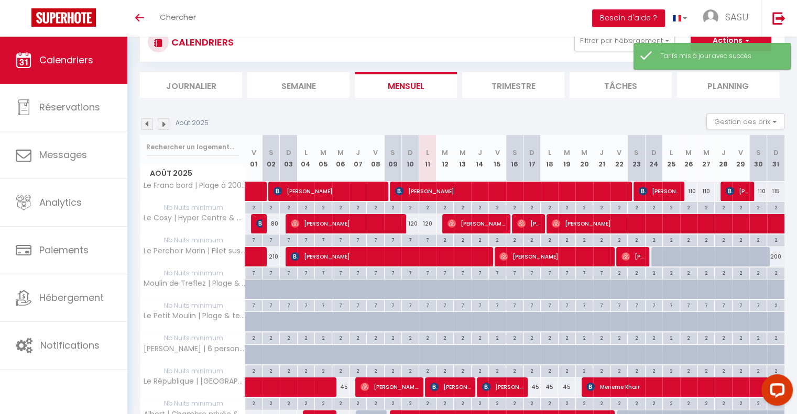
scroll to position [197, 0]
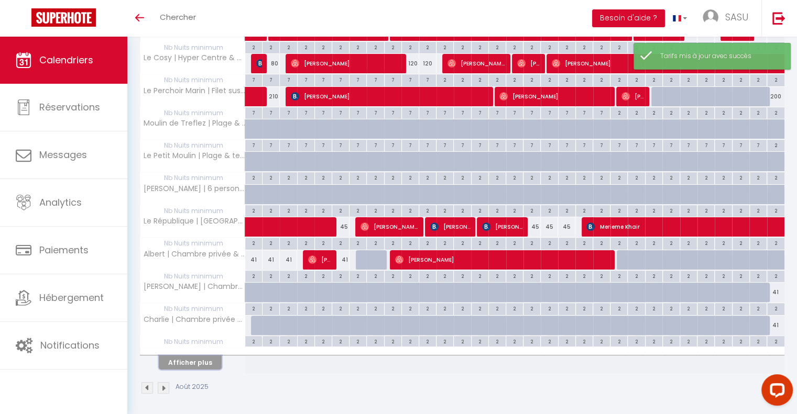
click at [195, 362] on button "Afficher plus" at bounding box center [190, 363] width 63 height 14
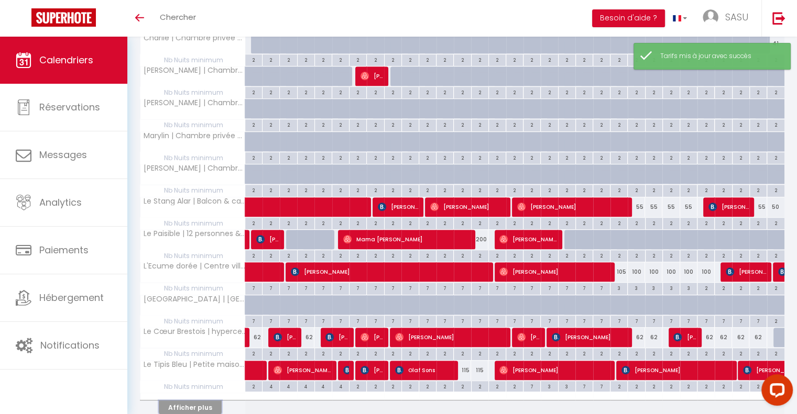
scroll to position [490, 0]
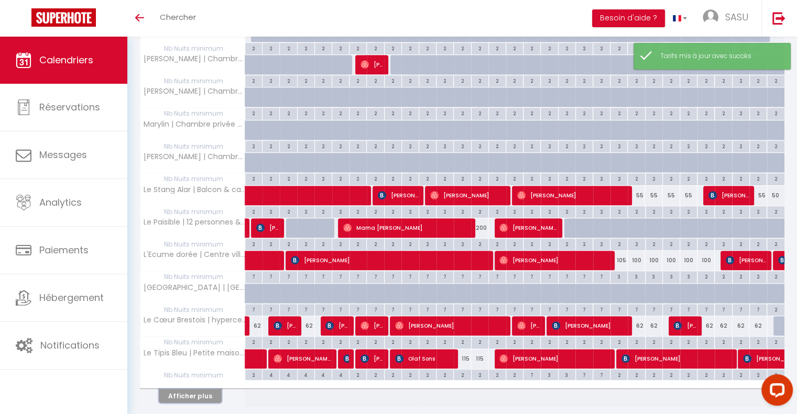
click at [195, 389] on button "Afficher plus" at bounding box center [190, 396] width 63 height 14
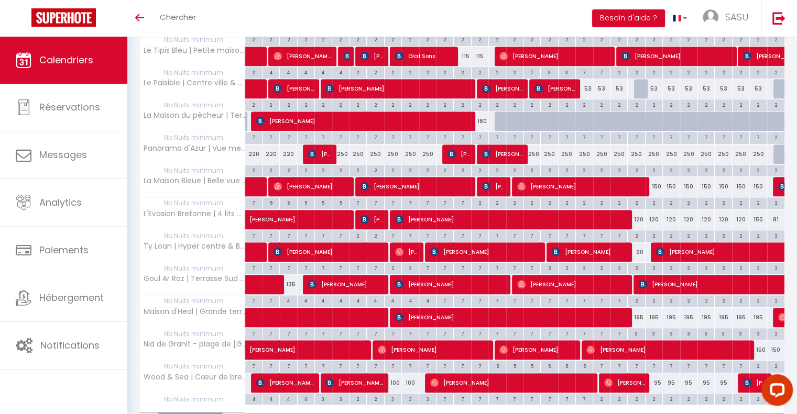
scroll to position [796, 0]
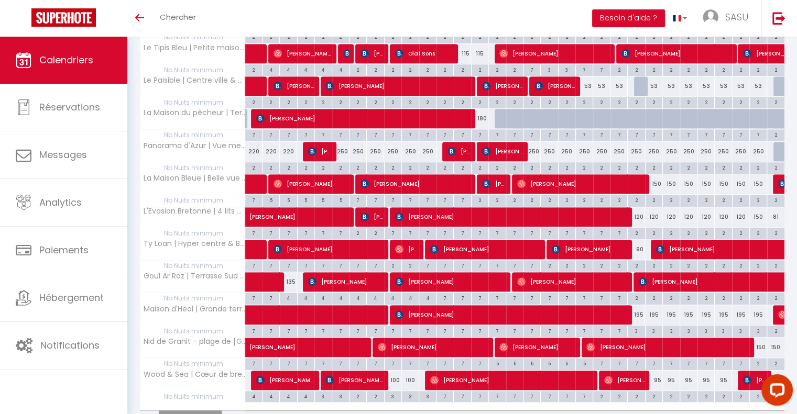
click at [637, 212] on div "120" at bounding box center [635, 216] width 17 height 19
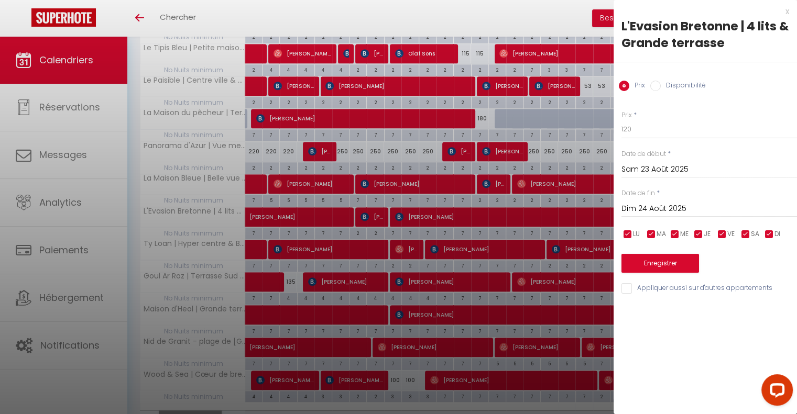
click at [657, 215] on div "[DATE] < [DATE] > Dim Lun Mar Mer Jeu Ven Sam 1 2 3 4 5 6 7 8 9 10 11 12 13 14 …" at bounding box center [708, 208] width 175 height 19
click at [661, 209] on input "Dim 24 Août 2025" at bounding box center [708, 209] width 175 height 14
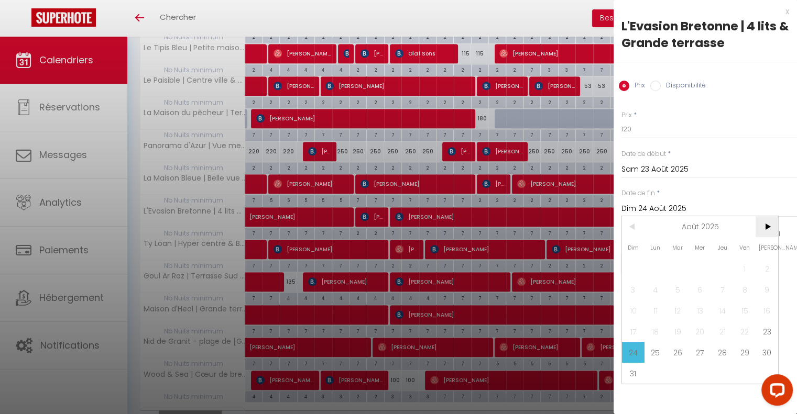
click at [763, 228] on span ">" at bounding box center [766, 226] width 23 height 21
click at [657, 266] on span "1" at bounding box center [655, 268] width 23 height 21
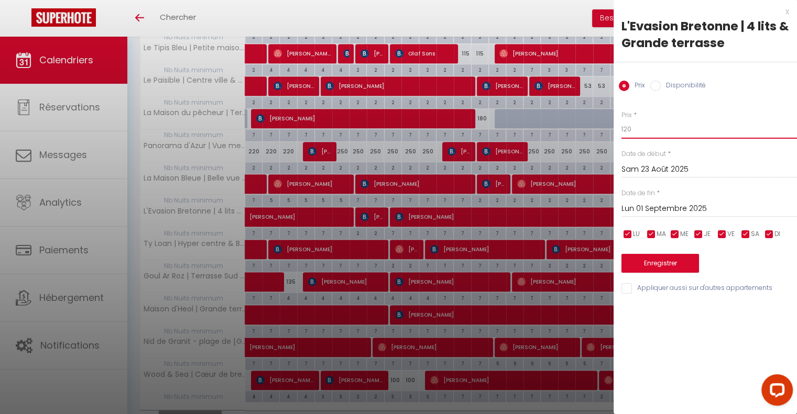
drag, startPoint x: 641, startPoint y: 135, endPoint x: 624, endPoint y: 131, distance: 17.3
click at [624, 131] on input "120" at bounding box center [708, 129] width 175 height 19
click at [676, 280] on div "Prix * 116 Statut * Disponible Indisponible Date de début * [DATE] < [DATE] > D…" at bounding box center [704, 196] width 183 height 198
click at [671, 263] on button "Enregistrer" at bounding box center [660, 263] width 78 height 19
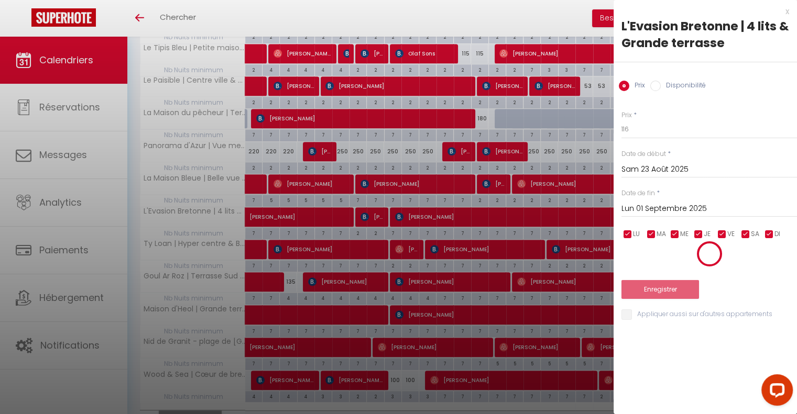
click at [671, 263] on div at bounding box center [708, 254] width 175 height 26
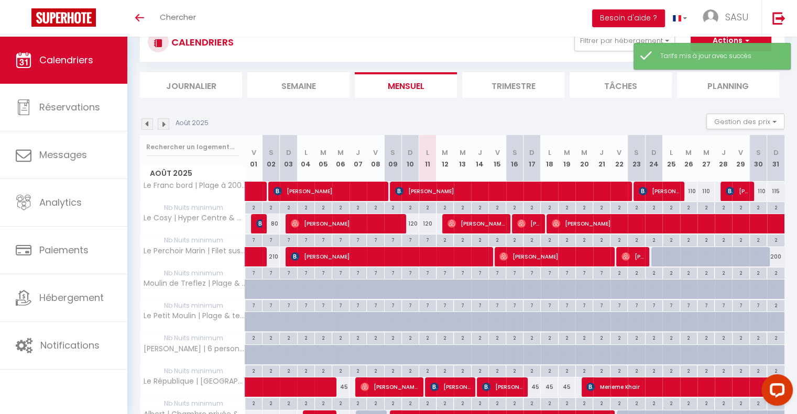
scroll to position [197, 0]
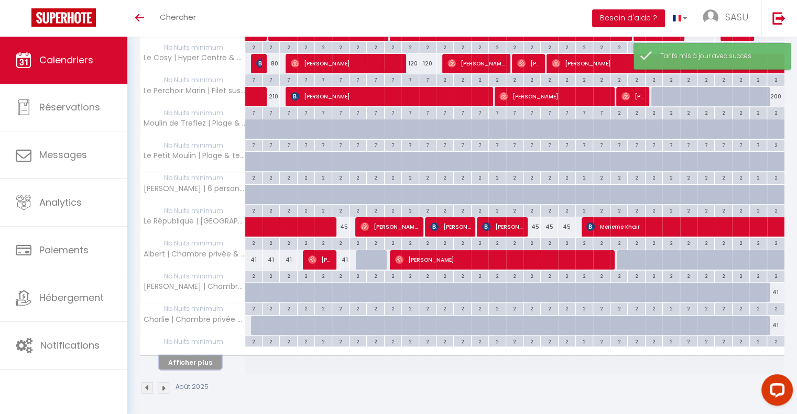
click at [180, 359] on button "Afficher plus" at bounding box center [190, 363] width 63 height 14
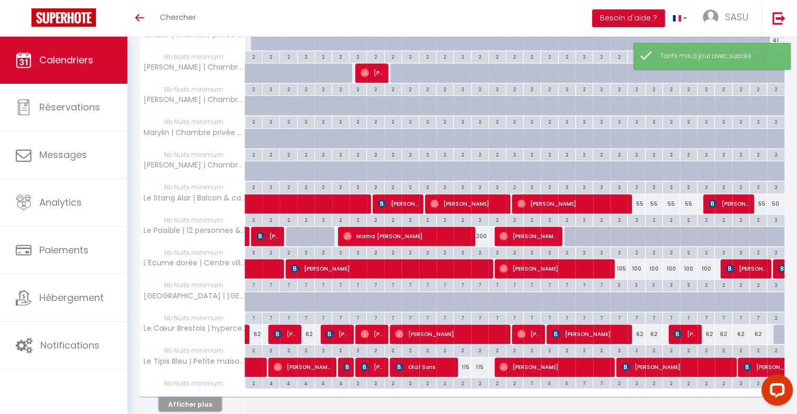
scroll to position [522, 0]
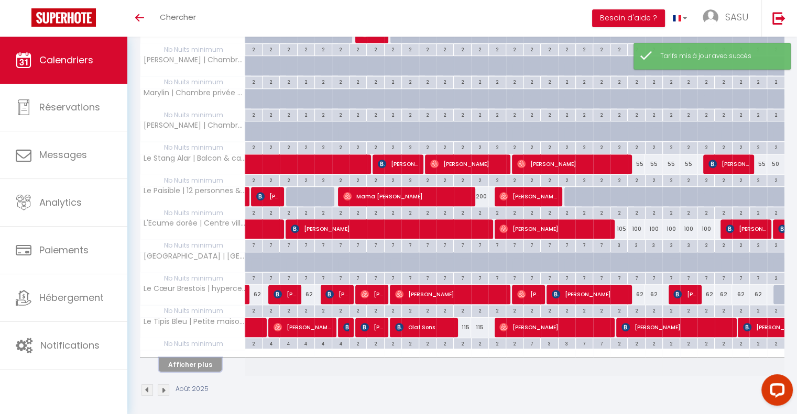
click at [210, 362] on button "Afficher plus" at bounding box center [190, 365] width 63 height 14
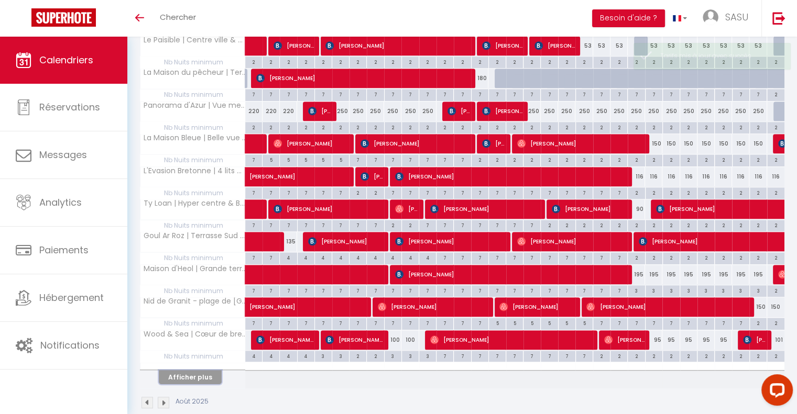
scroll to position [839, 0]
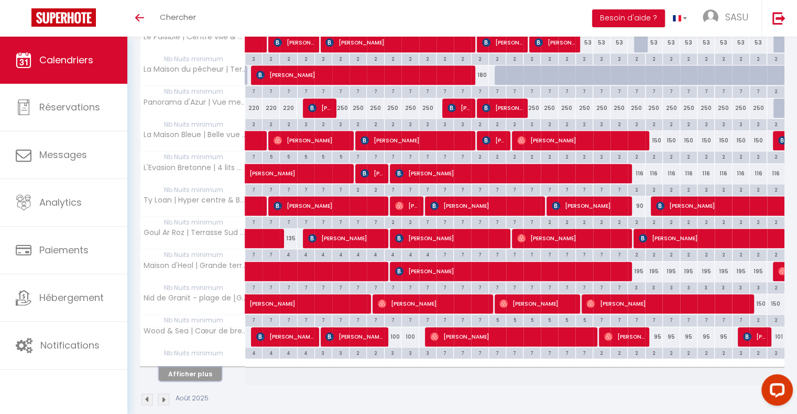
click at [212, 367] on button "Afficher plus" at bounding box center [190, 374] width 63 height 14
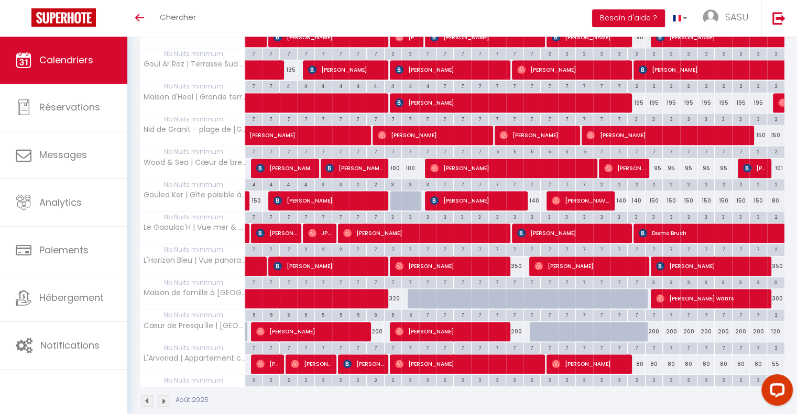
scroll to position [1016, 0]
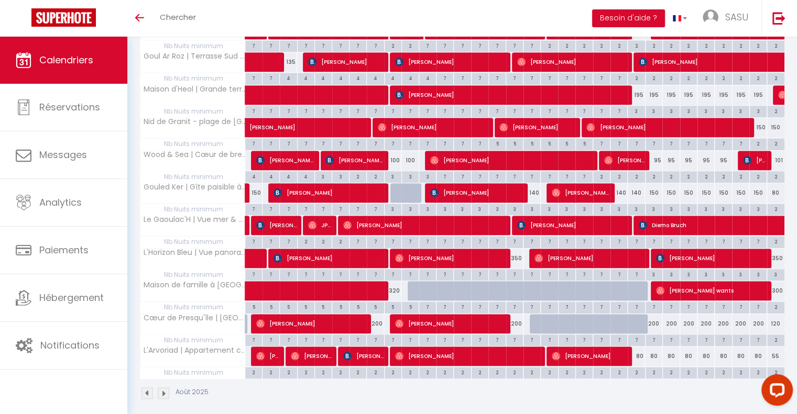
click at [622, 183] on div "140" at bounding box center [618, 192] width 17 height 19
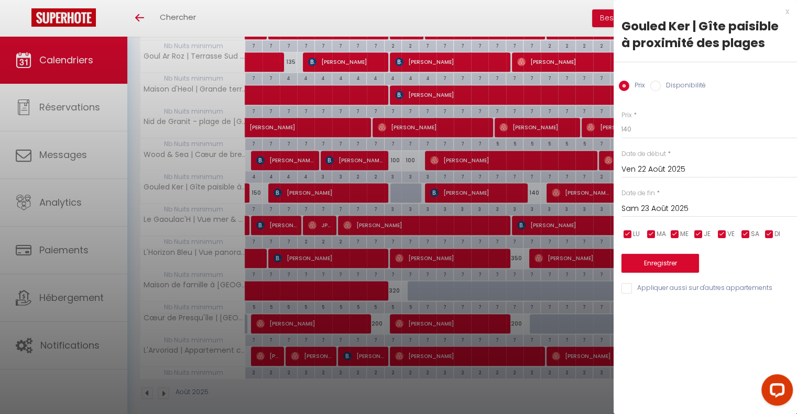
click at [695, 207] on input "Sam 23 Août 2025" at bounding box center [708, 209] width 175 height 14
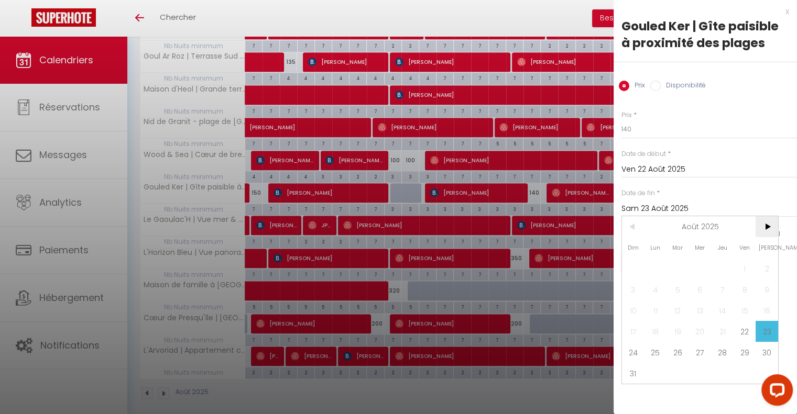
click at [773, 222] on span ">" at bounding box center [766, 226] width 23 height 21
click at [654, 267] on span "1" at bounding box center [655, 268] width 23 height 21
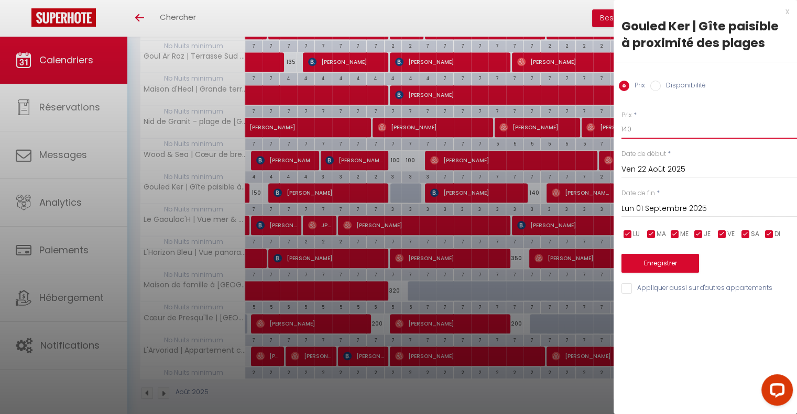
drag, startPoint x: 643, startPoint y: 129, endPoint x: 624, endPoint y: 129, distance: 18.9
click at [624, 129] on input "140" at bounding box center [708, 129] width 175 height 19
click at [669, 262] on button "Enregistrer" at bounding box center [660, 263] width 78 height 19
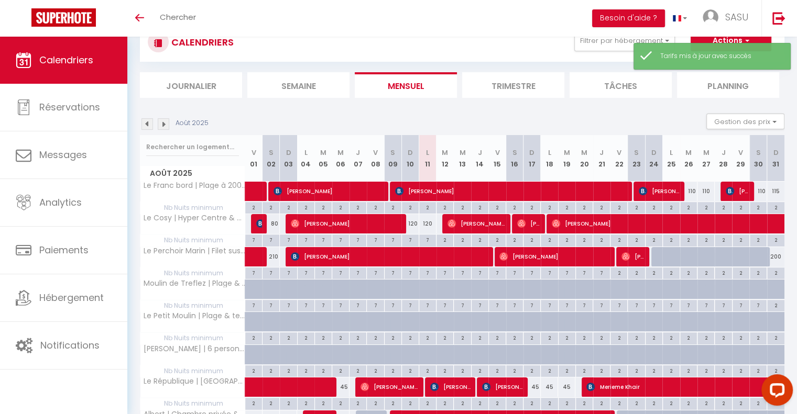
scroll to position [197, 0]
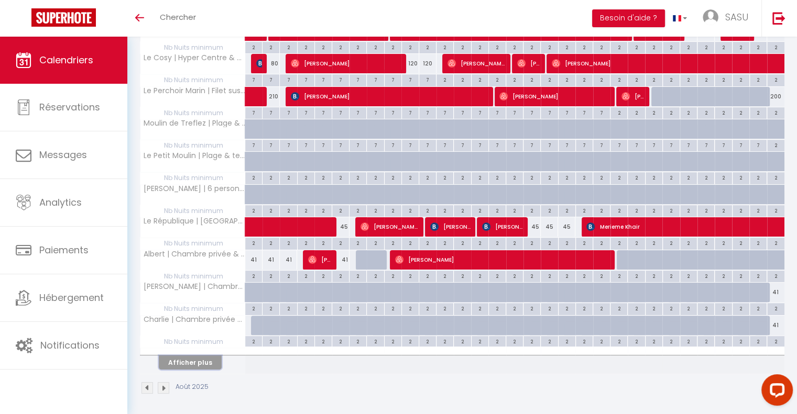
click at [189, 362] on button "Afficher plus" at bounding box center [190, 363] width 63 height 14
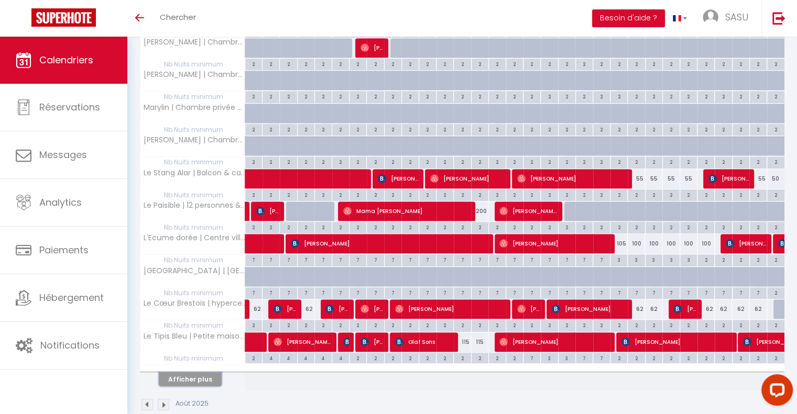
scroll to position [510, 0]
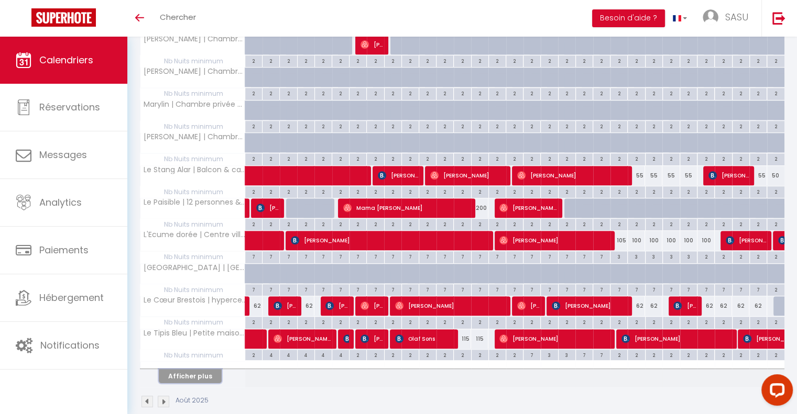
click at [192, 371] on button "Afficher plus" at bounding box center [190, 376] width 63 height 14
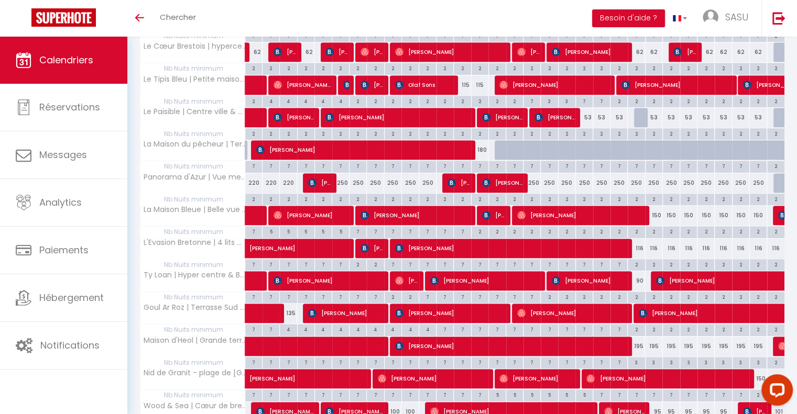
scroll to position [846, 0]
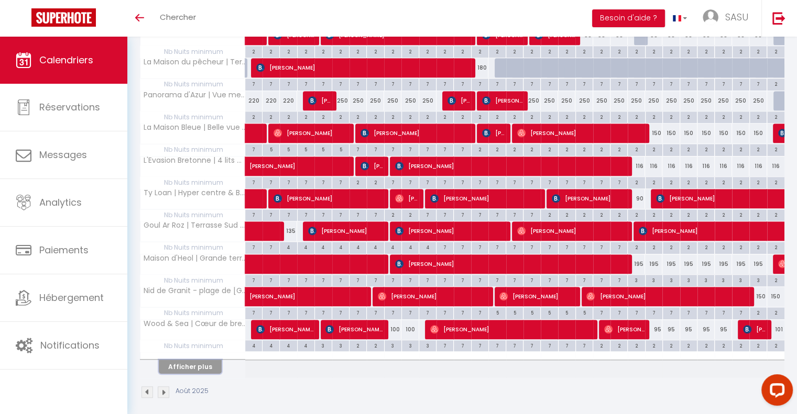
click at [203, 361] on button "Afficher plus" at bounding box center [190, 367] width 63 height 14
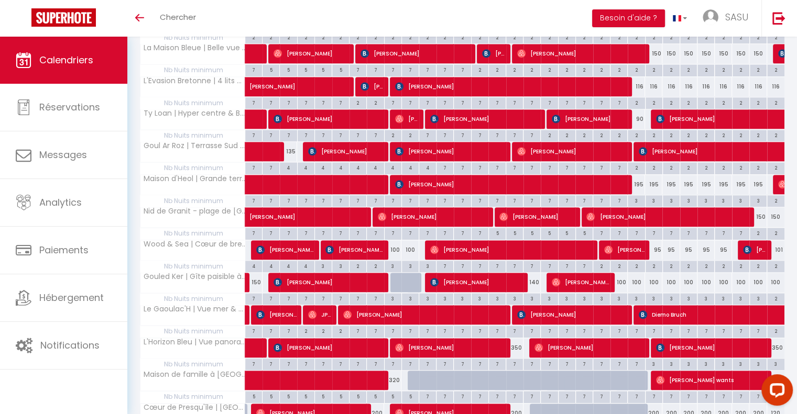
scroll to position [927, 0]
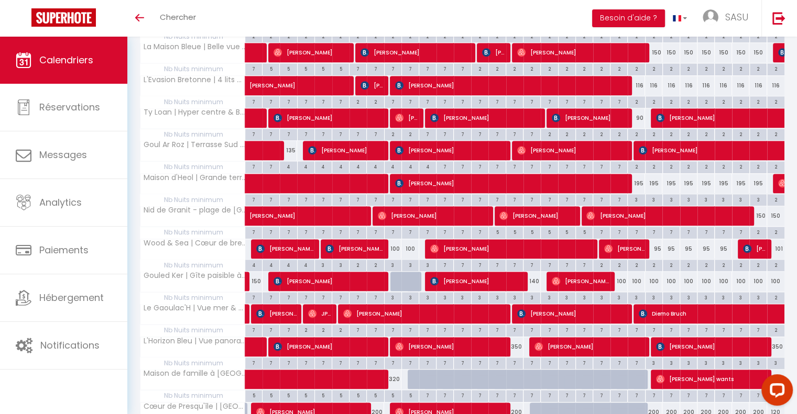
click at [620, 292] on div "3" at bounding box center [618, 297] width 17 height 10
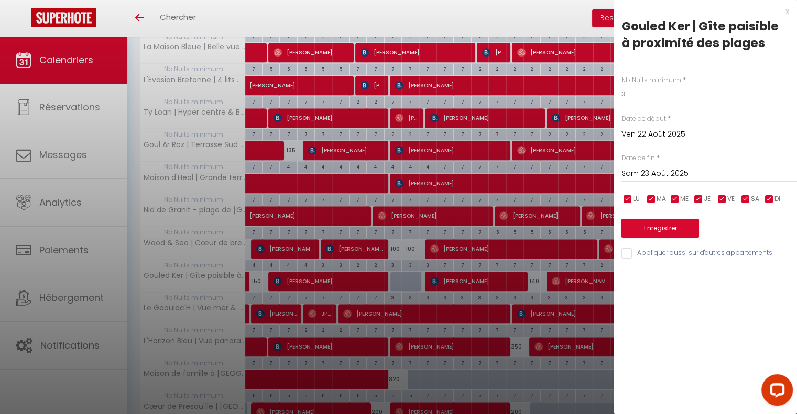
click at [663, 173] on input "Sam 23 Août 2025" at bounding box center [708, 174] width 175 height 14
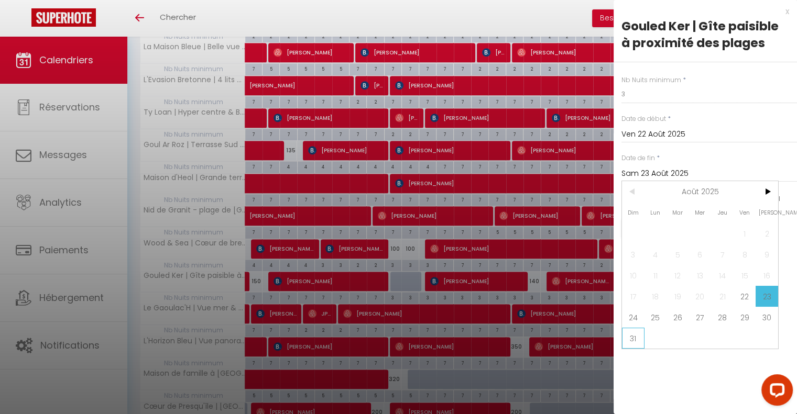
click at [632, 335] on span "31" at bounding box center [633, 338] width 23 height 21
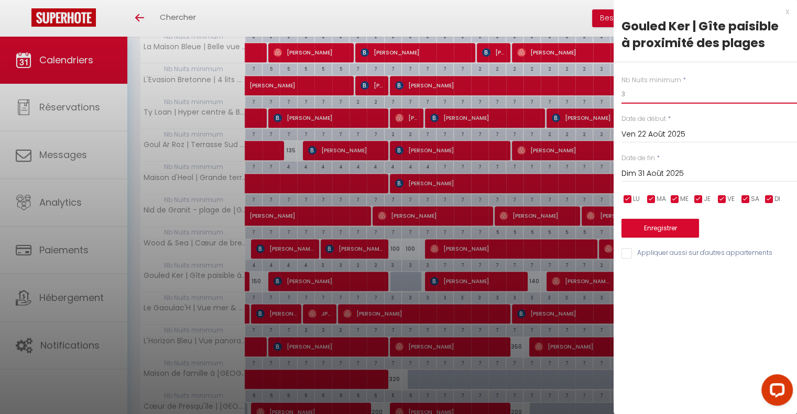
drag, startPoint x: 645, startPoint y: 91, endPoint x: 561, endPoint y: 107, distance: 85.5
click at [670, 226] on button "Enregistrer" at bounding box center [660, 228] width 78 height 19
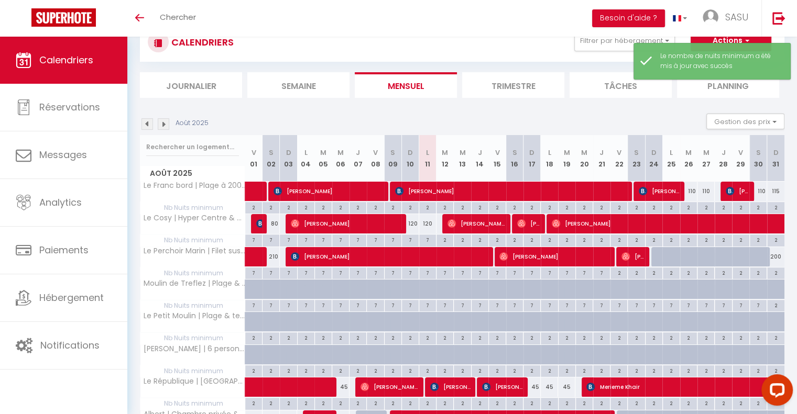
scroll to position [197, 0]
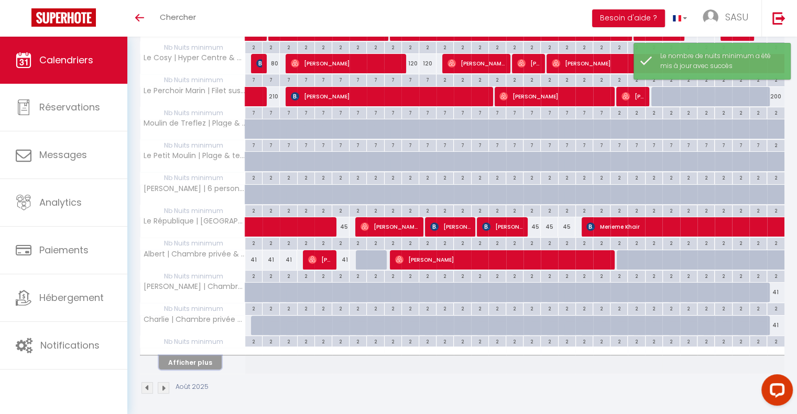
click at [209, 361] on button "Afficher plus" at bounding box center [190, 363] width 63 height 14
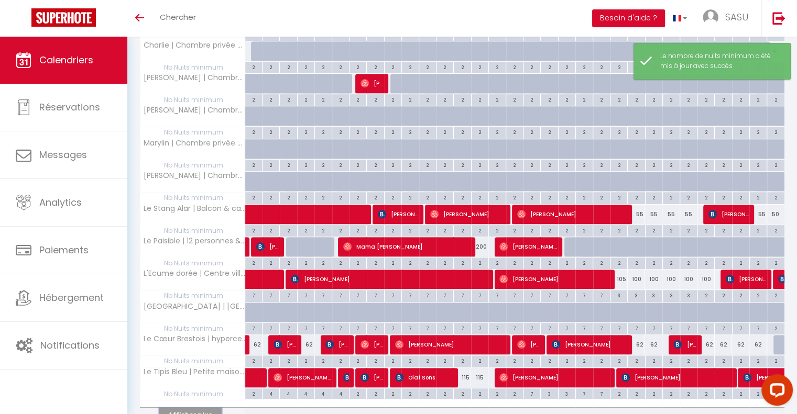
scroll to position [522, 0]
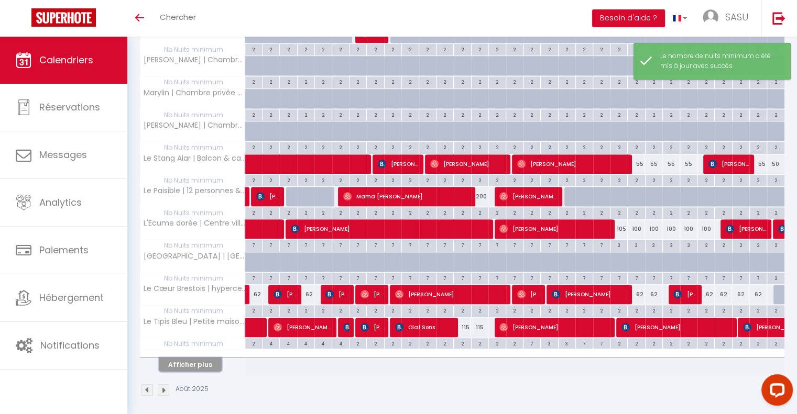
click at [172, 358] on button "Afficher plus" at bounding box center [190, 365] width 63 height 14
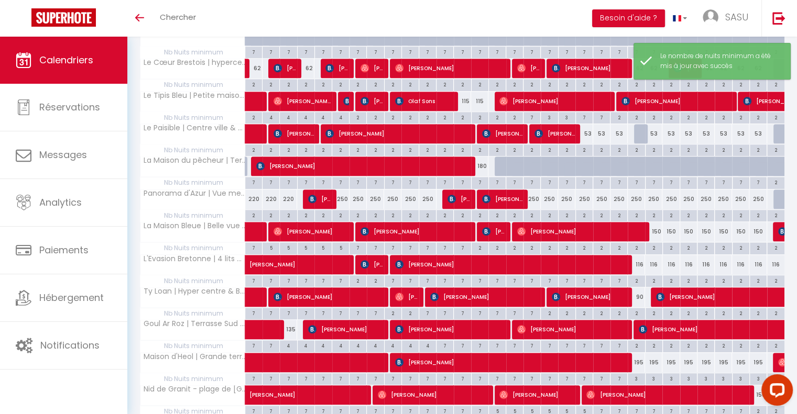
scroll to position [846, 0]
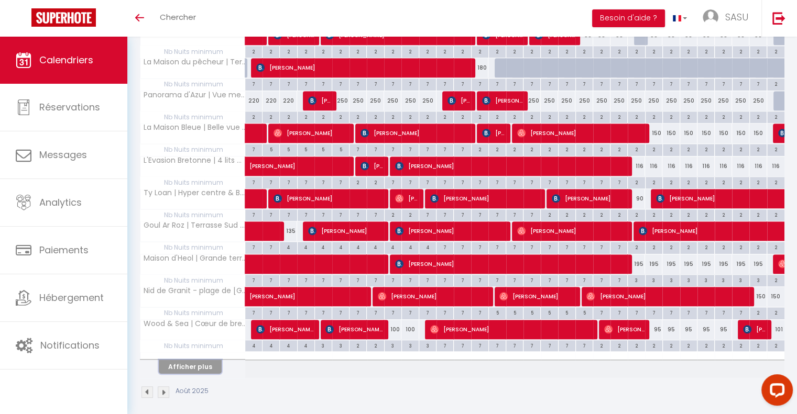
click at [181, 360] on button "Afficher plus" at bounding box center [190, 367] width 63 height 14
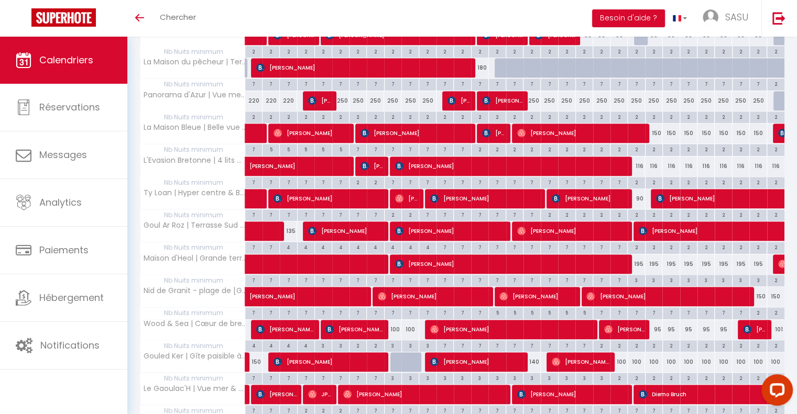
scroll to position [1016, 0]
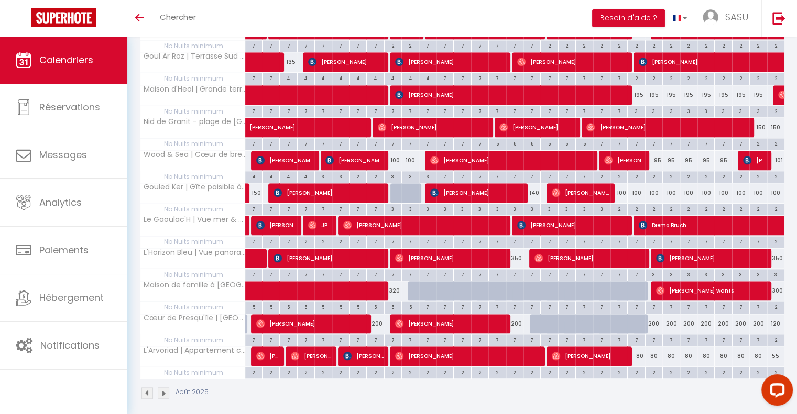
click at [516, 316] on div "200" at bounding box center [514, 323] width 17 height 19
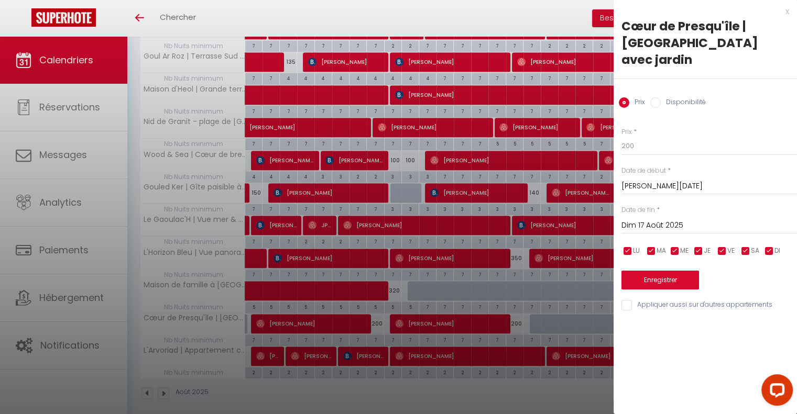
click at [675, 227] on input "Dim 17 Août 2025" at bounding box center [708, 226] width 175 height 14
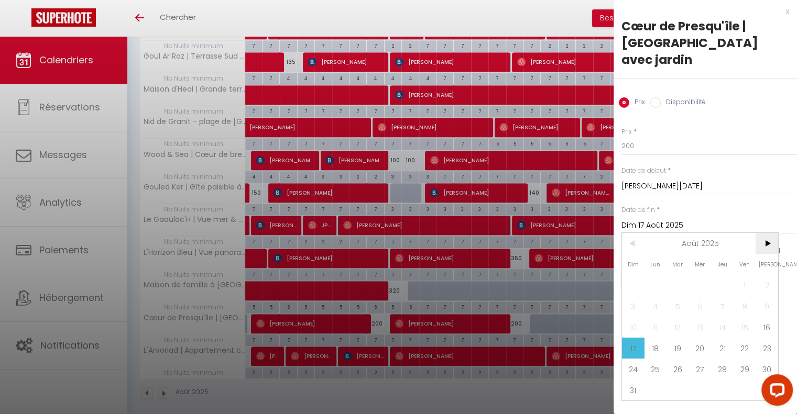
click at [769, 246] on span ">" at bounding box center [766, 243] width 23 height 21
click at [646, 289] on span "1" at bounding box center [655, 285] width 23 height 21
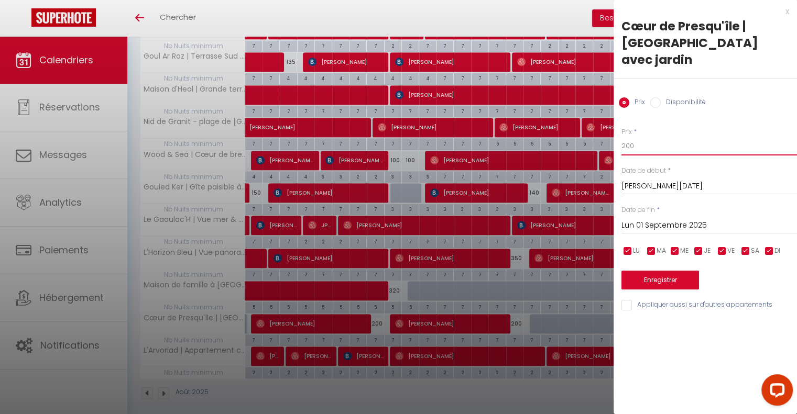
drag, startPoint x: 635, startPoint y: 146, endPoint x: 536, endPoint y: 163, distance: 99.9
click at [657, 273] on button "Enregistrer" at bounding box center [660, 280] width 78 height 19
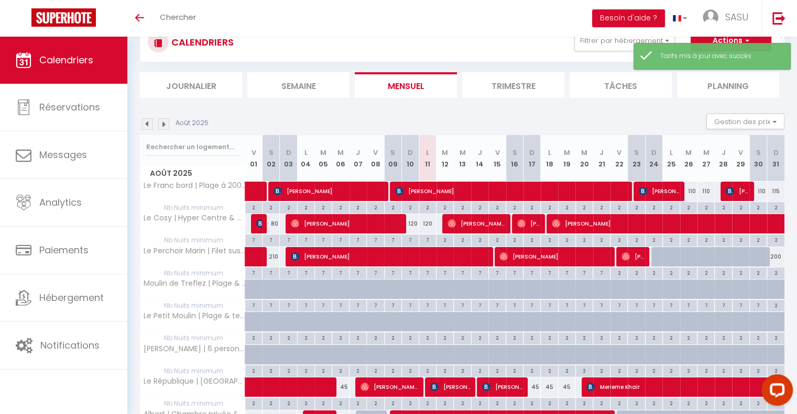
scroll to position [197, 0]
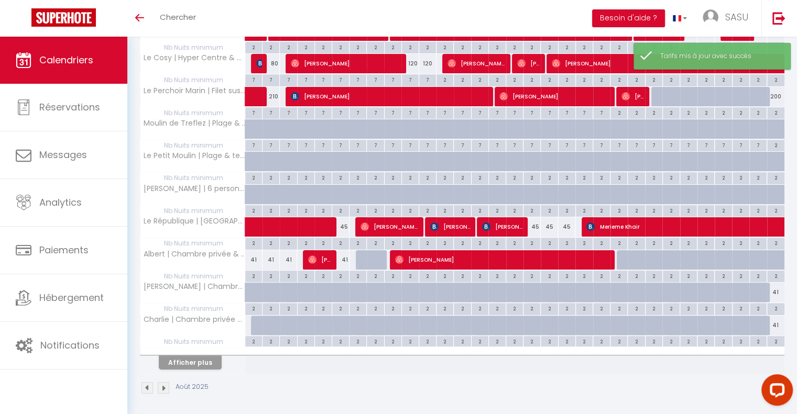
click at [203, 369] on th "Afficher plus" at bounding box center [192, 361] width 105 height 26
click at [212, 360] on button "Afficher plus" at bounding box center [190, 363] width 63 height 14
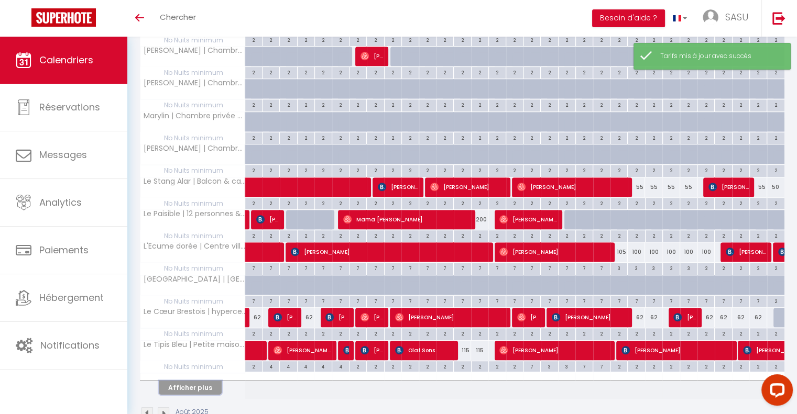
scroll to position [513, 0]
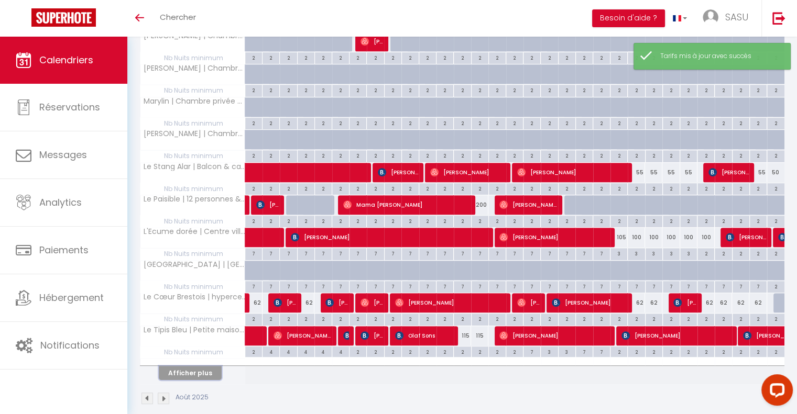
click at [194, 369] on button "Afficher plus" at bounding box center [190, 373] width 63 height 14
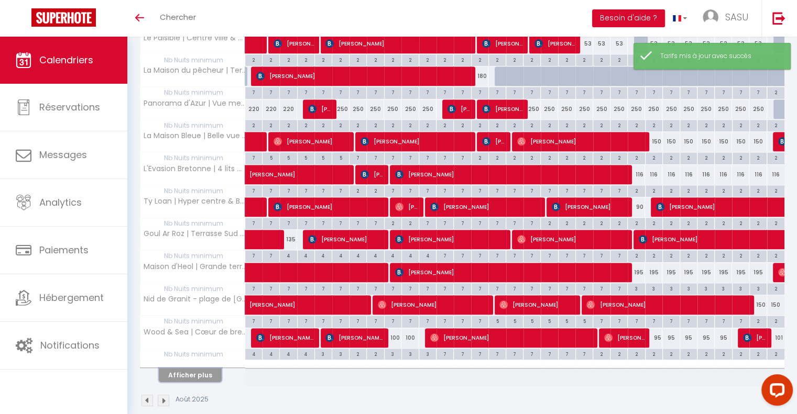
scroll to position [846, 0]
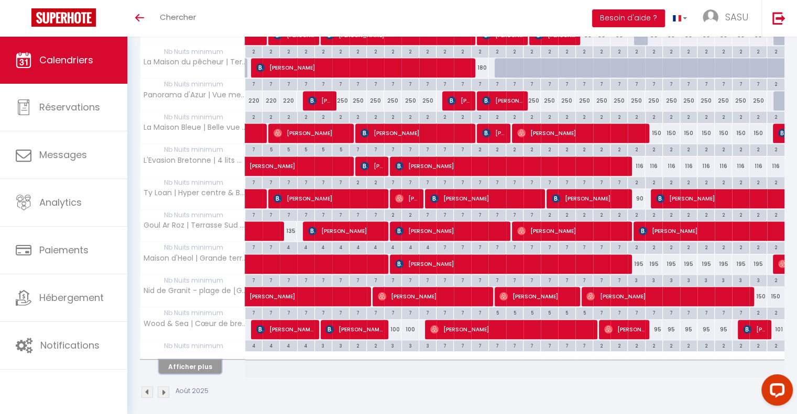
click at [189, 360] on button "Afficher plus" at bounding box center [190, 367] width 63 height 14
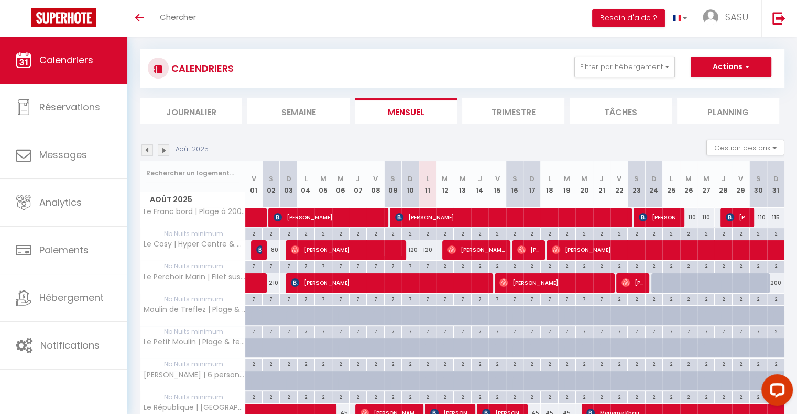
scroll to position [0, 0]
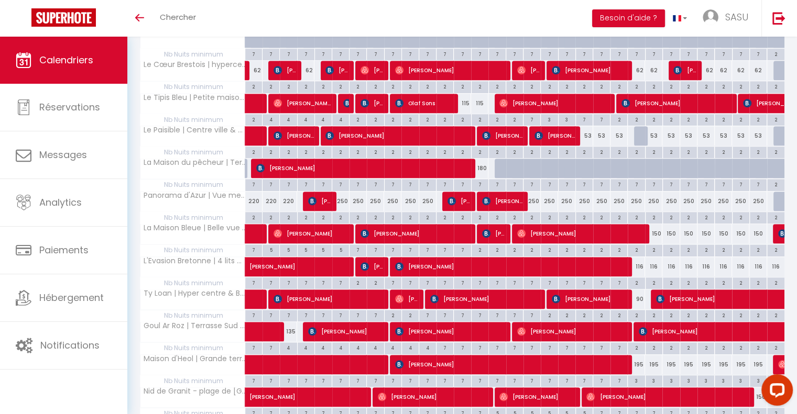
click at [415, 279] on div "7" at bounding box center [410, 283] width 17 height 10
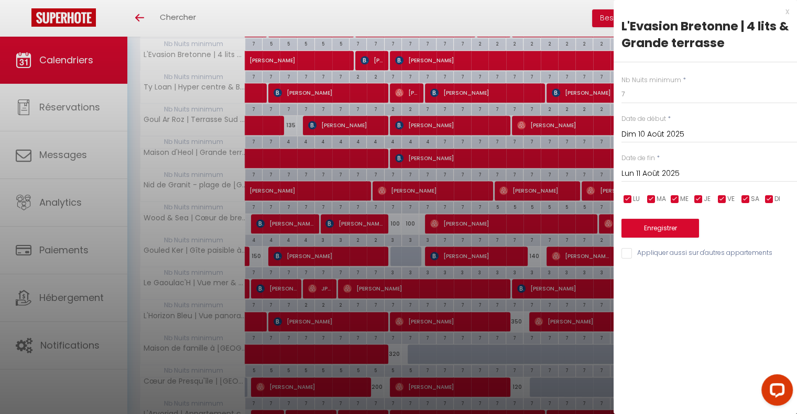
scroll to position [953, 0]
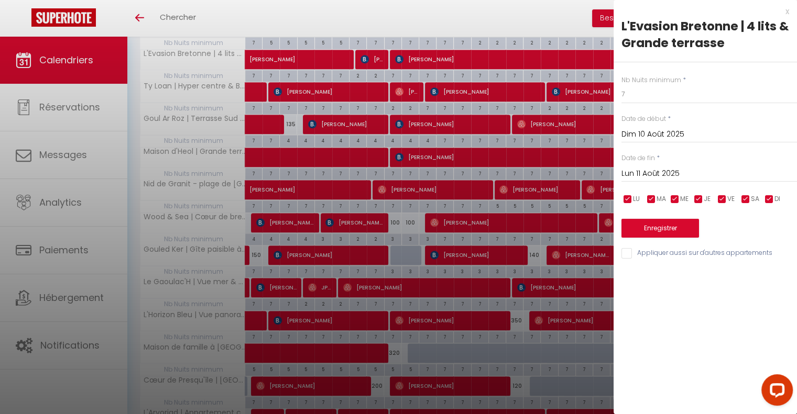
click at [789, 8] on div "x L'Evasion Bretonne | 4 lits & [GEOGRAPHIC_DATA] Nb Nuits minimum * 7 Date de …" at bounding box center [704, 135] width 183 height 270
click at [787, 12] on div "x" at bounding box center [700, 11] width 175 height 13
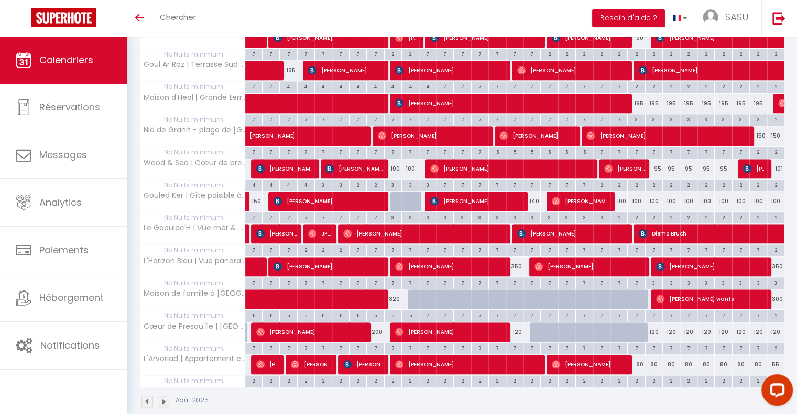
scroll to position [1016, 0]
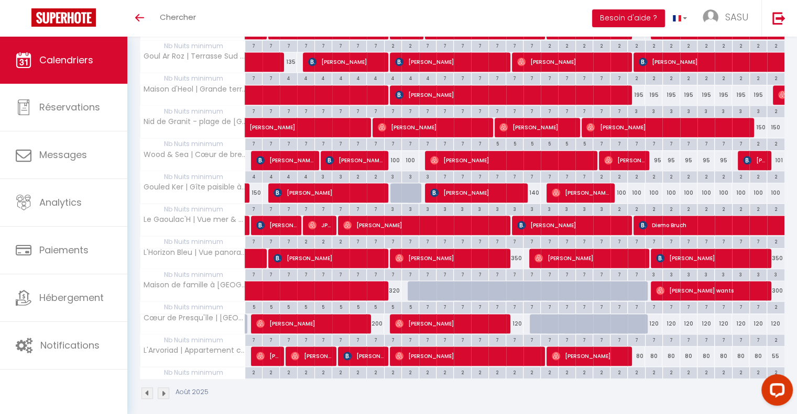
click at [653, 335] on div "7" at bounding box center [653, 340] width 17 height 10
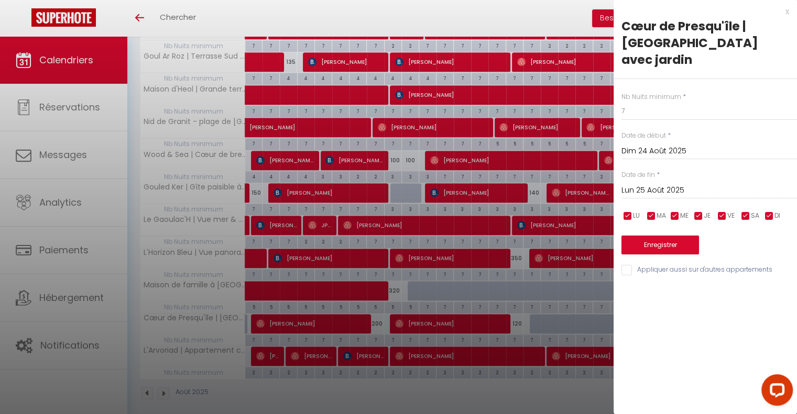
click at [662, 190] on input "Lun 25 Août 2025" at bounding box center [708, 191] width 175 height 14
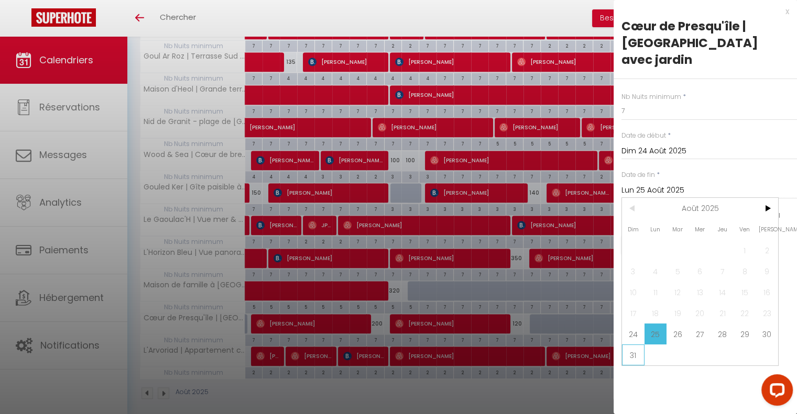
click at [635, 355] on span "31" at bounding box center [633, 355] width 23 height 21
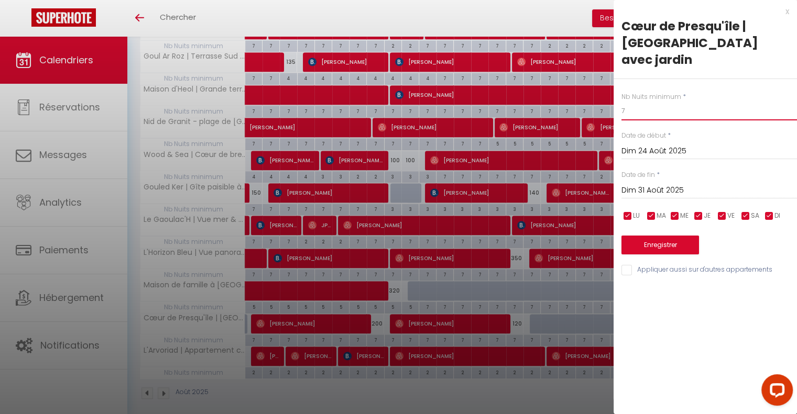
drag, startPoint x: 637, startPoint y: 108, endPoint x: 560, endPoint y: 127, distance: 78.8
click at [667, 251] on button "Enregistrer" at bounding box center [660, 245] width 78 height 19
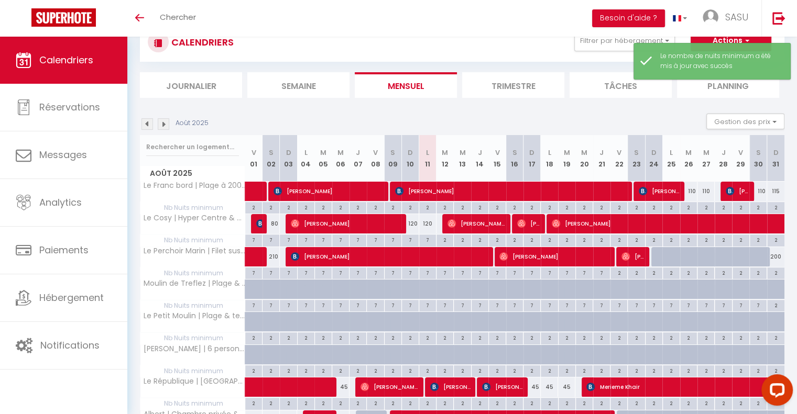
scroll to position [197, 0]
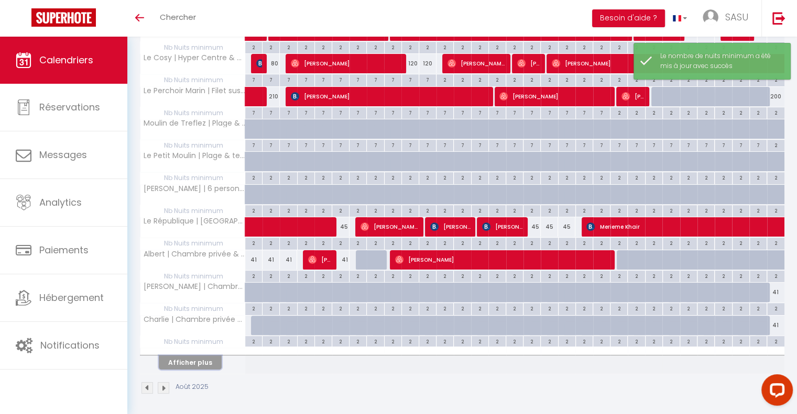
click at [203, 356] on button "Afficher plus" at bounding box center [190, 363] width 63 height 14
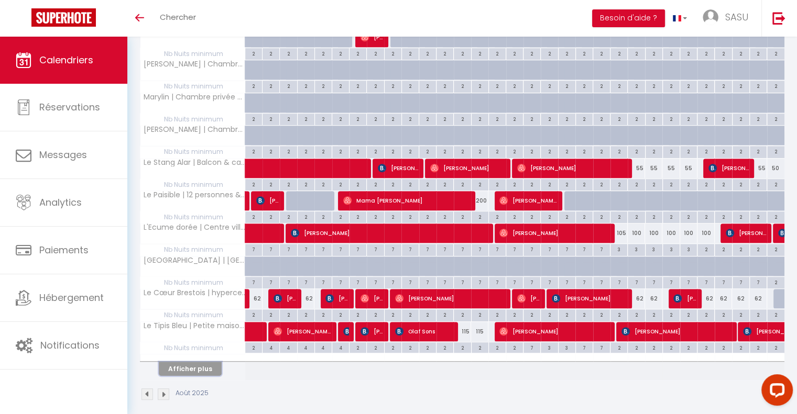
scroll to position [522, 0]
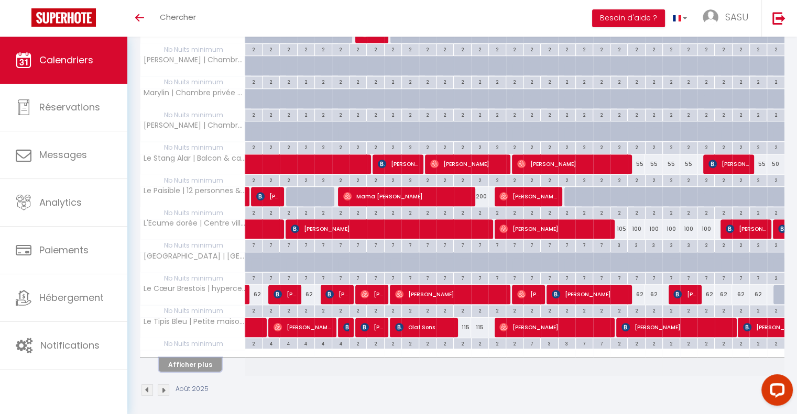
click at [190, 362] on button "Afficher plus" at bounding box center [190, 365] width 63 height 14
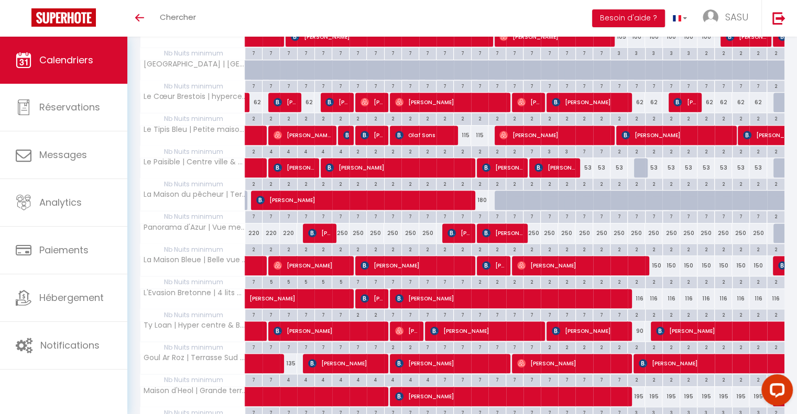
scroll to position [846, 0]
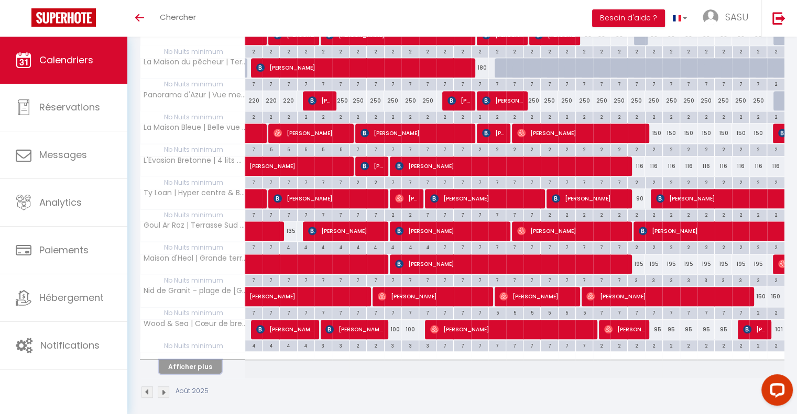
click at [188, 360] on button "Afficher plus" at bounding box center [190, 367] width 63 height 14
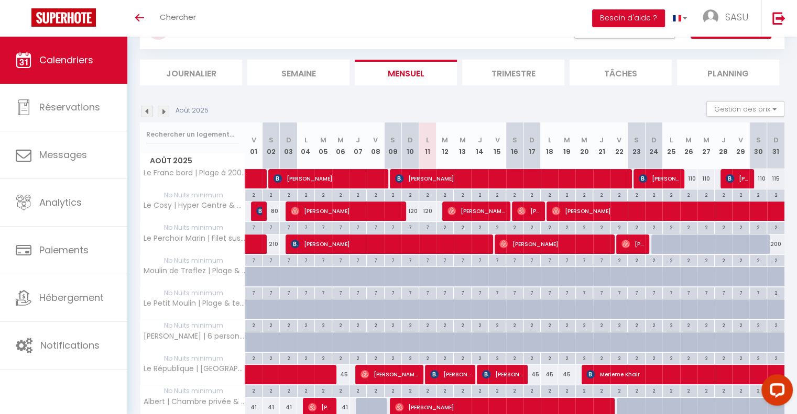
scroll to position [0, 0]
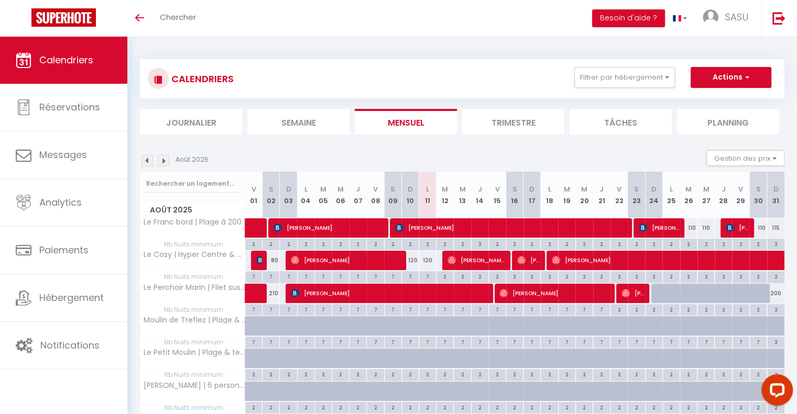
click at [161, 161] on img at bounding box center [164, 161] width 12 height 12
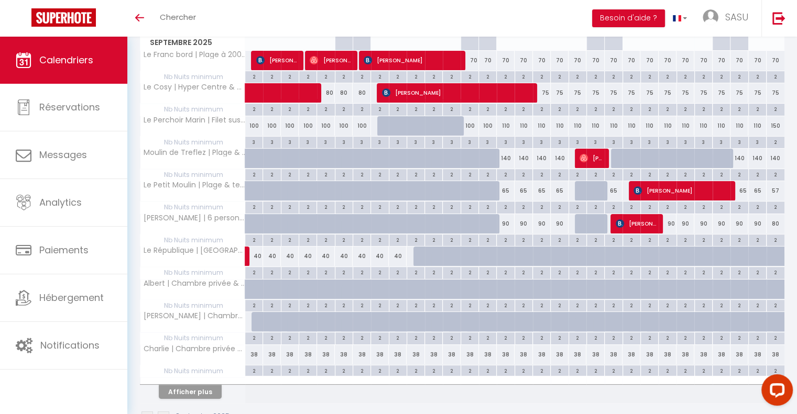
scroll to position [197, 0]
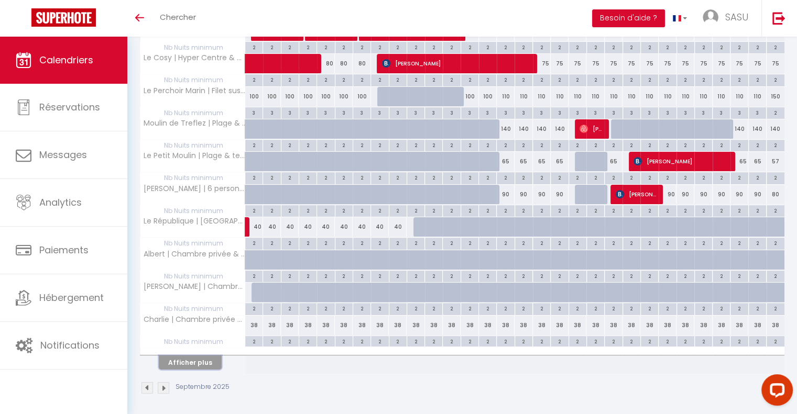
click at [203, 362] on button "Afficher plus" at bounding box center [190, 363] width 63 height 14
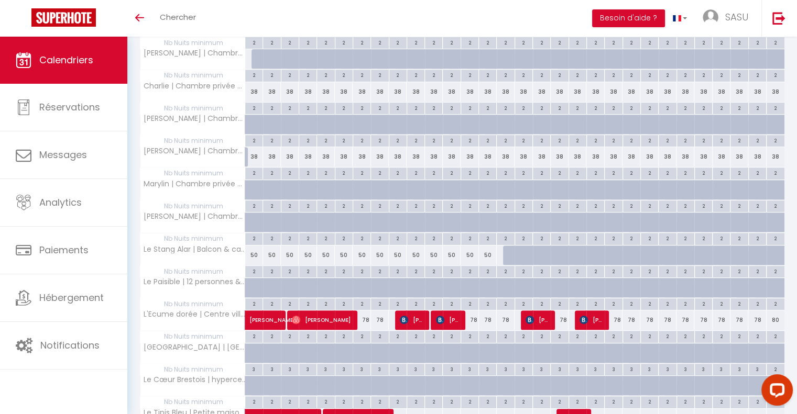
scroll to position [522, 0]
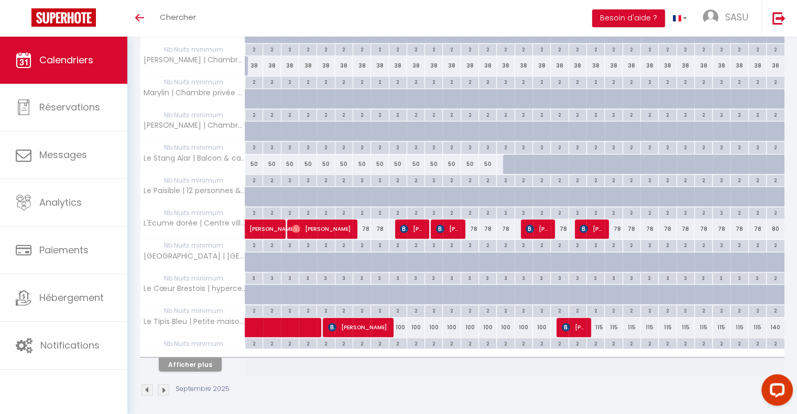
click at [198, 352] on div at bounding box center [192, 353] width 105 height 7
click at [211, 358] on button "Afficher plus" at bounding box center [190, 365] width 63 height 14
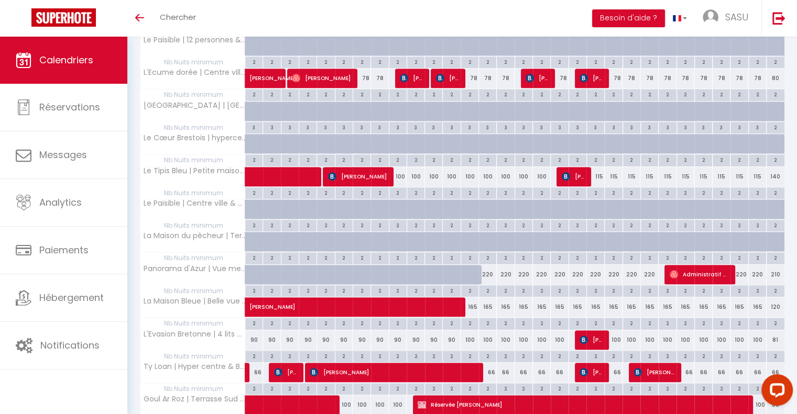
scroll to position [687, 0]
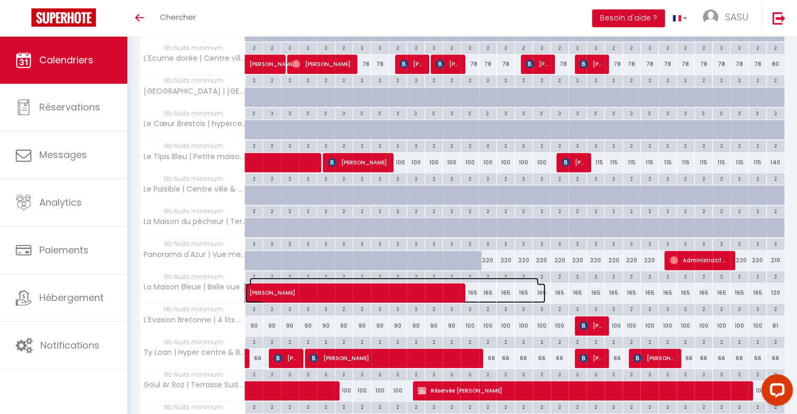
click at [475, 287] on span "[PERSON_NAME]" at bounding box center [393, 288] width 289 height 20
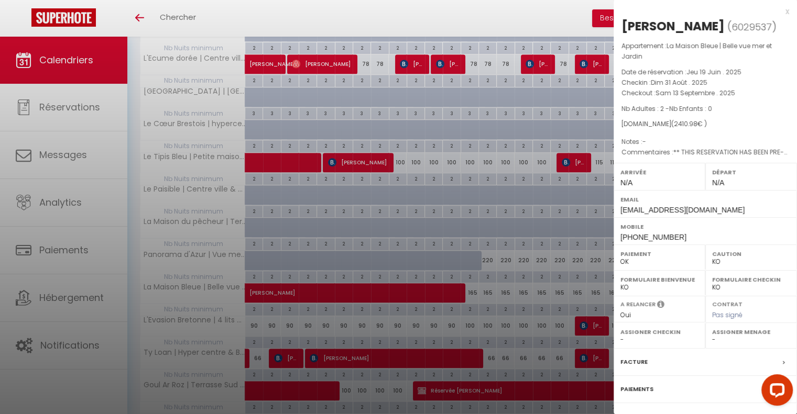
click at [780, 10] on div "x" at bounding box center [700, 11] width 175 height 13
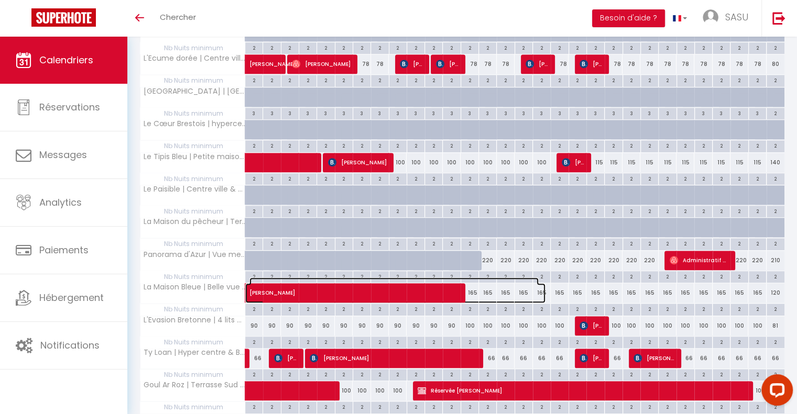
click at [493, 284] on span "[PERSON_NAME]" at bounding box center [393, 288] width 289 height 20
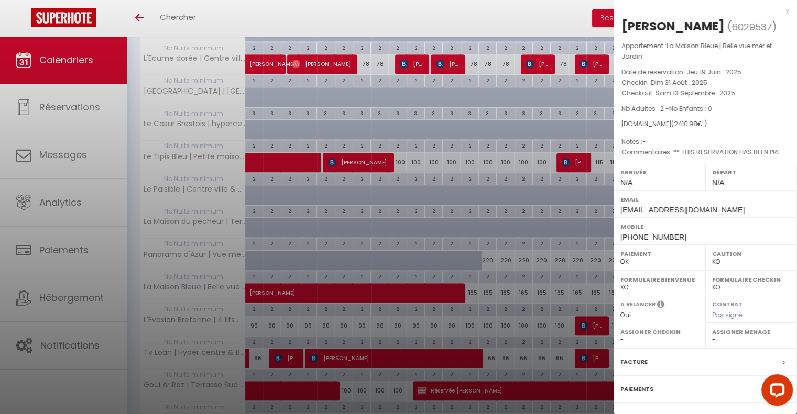
click at [779, 13] on div "x" at bounding box center [700, 11] width 175 height 13
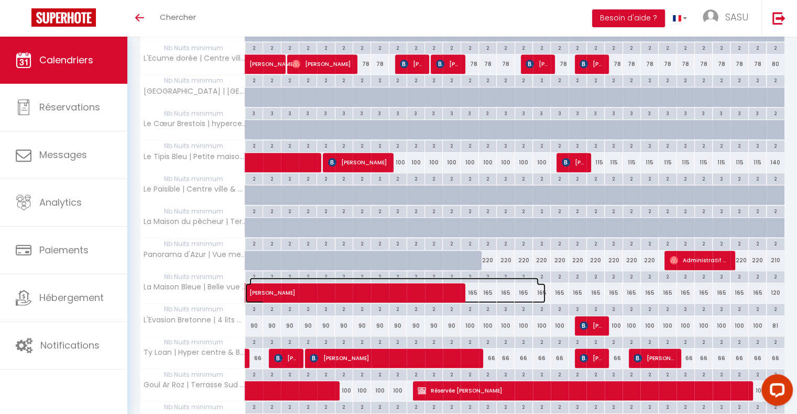
click at [526, 288] on span "[PERSON_NAME]" at bounding box center [393, 288] width 289 height 20
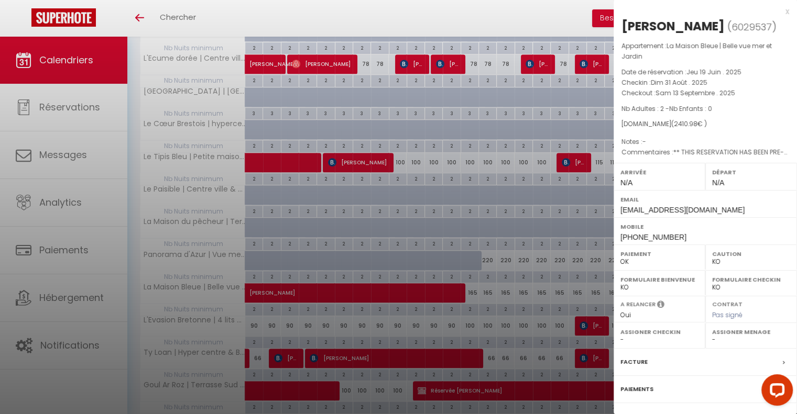
click at [534, 287] on div at bounding box center [398, 207] width 797 height 414
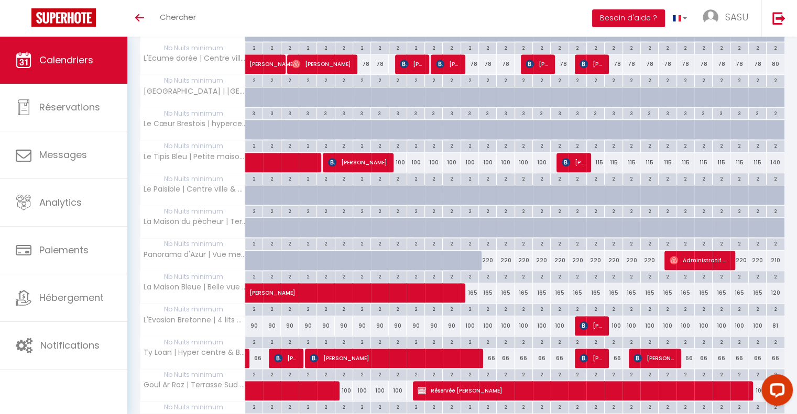
click at [549, 285] on div "165" at bounding box center [542, 292] width 18 height 19
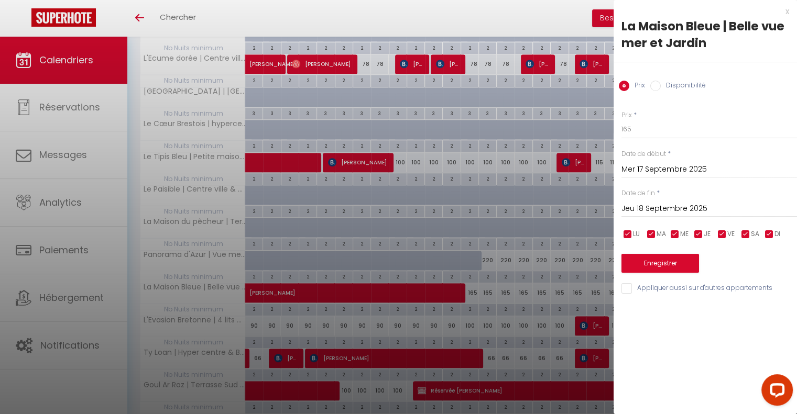
click at [637, 167] on input "Mer 17 Septembre 2025" at bounding box center [708, 170] width 175 height 14
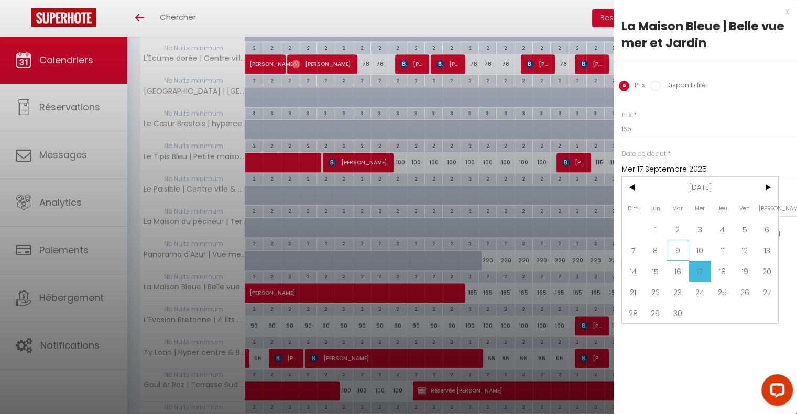
click at [678, 247] on span "9" at bounding box center [677, 250] width 23 height 21
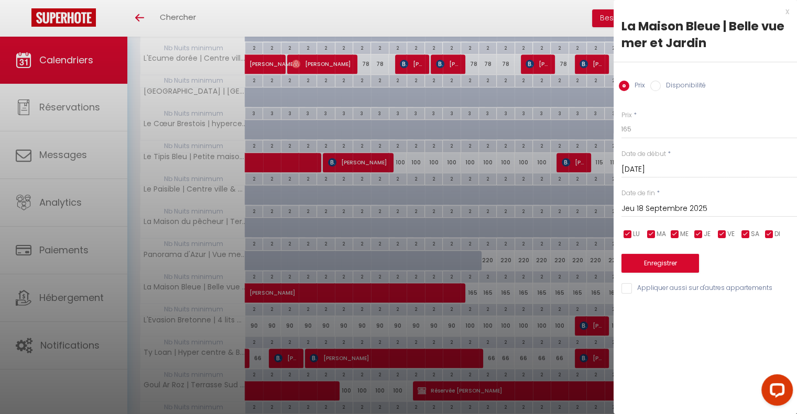
click at [674, 210] on input "Jeu 18 Septembre 2025" at bounding box center [708, 209] width 175 height 14
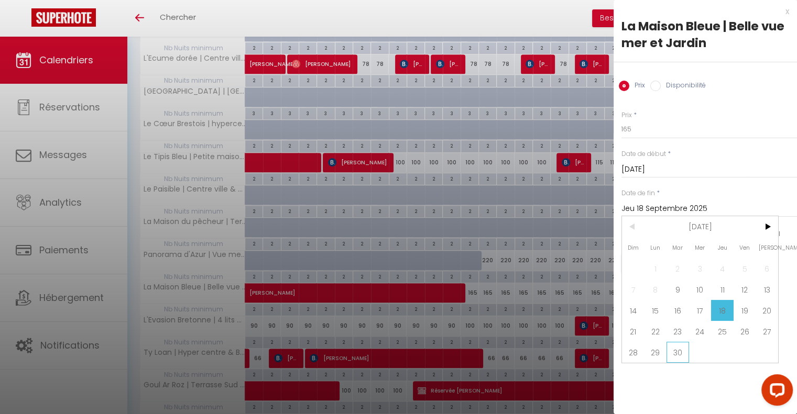
click at [672, 347] on span "30" at bounding box center [677, 352] width 23 height 21
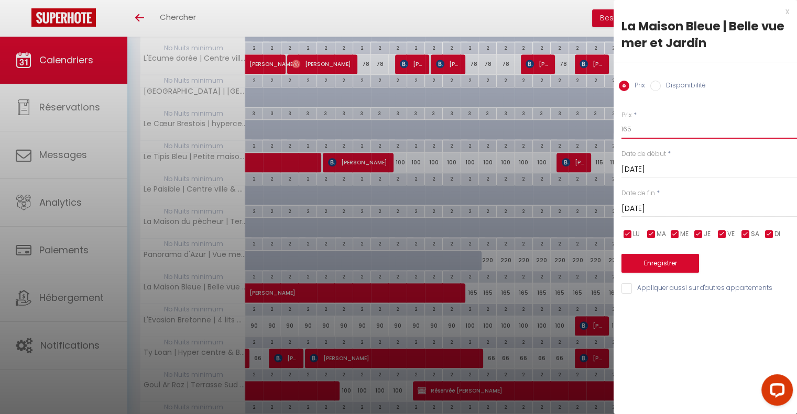
drag, startPoint x: 633, startPoint y: 131, endPoint x: 623, endPoint y: 129, distance: 9.7
click at [623, 129] on input "165" at bounding box center [708, 129] width 175 height 19
click at [654, 256] on button "Enregistrer" at bounding box center [660, 263] width 78 height 19
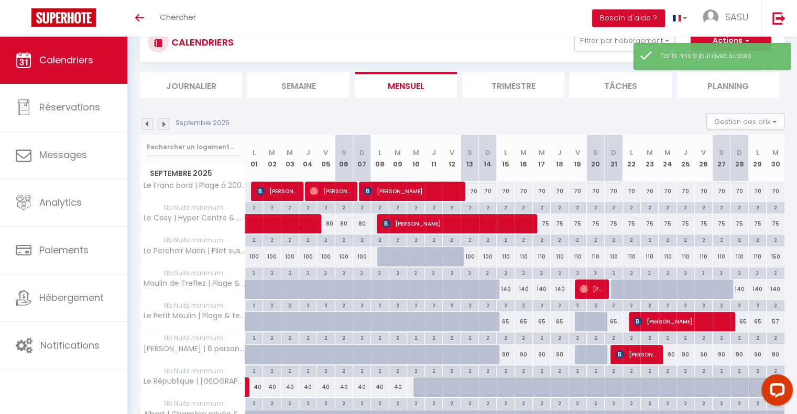
scroll to position [197, 0]
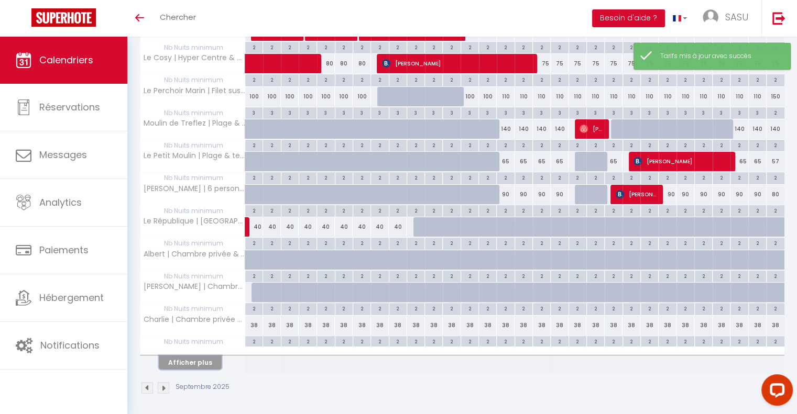
click at [180, 356] on button "Afficher plus" at bounding box center [190, 363] width 63 height 14
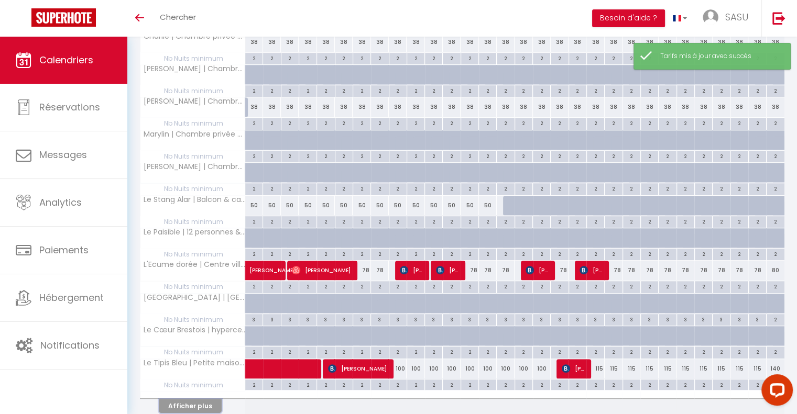
scroll to position [522, 0]
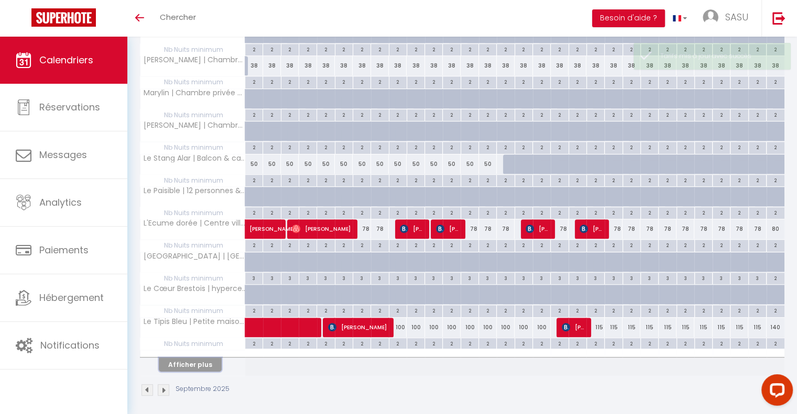
click at [211, 360] on button "Afficher plus" at bounding box center [190, 365] width 63 height 14
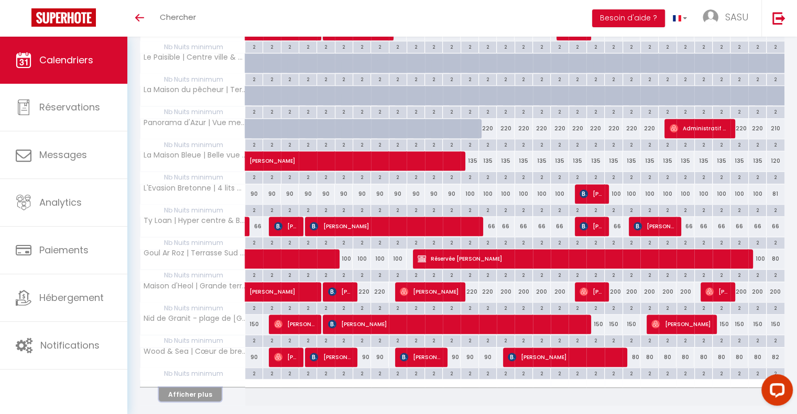
scroll to position [846, 0]
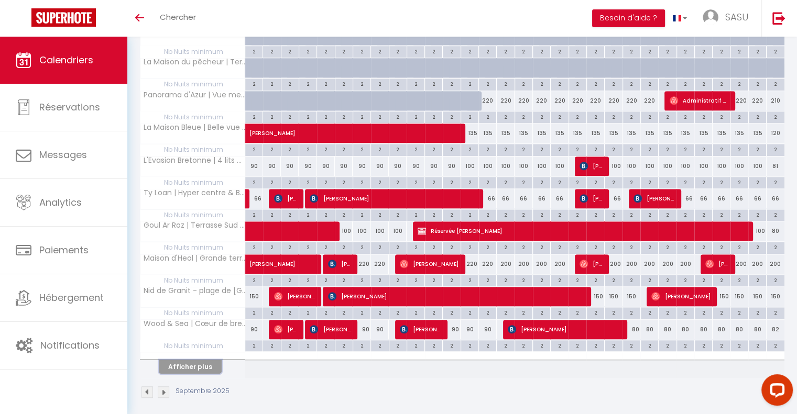
click at [189, 360] on button "Afficher plus" at bounding box center [190, 367] width 63 height 14
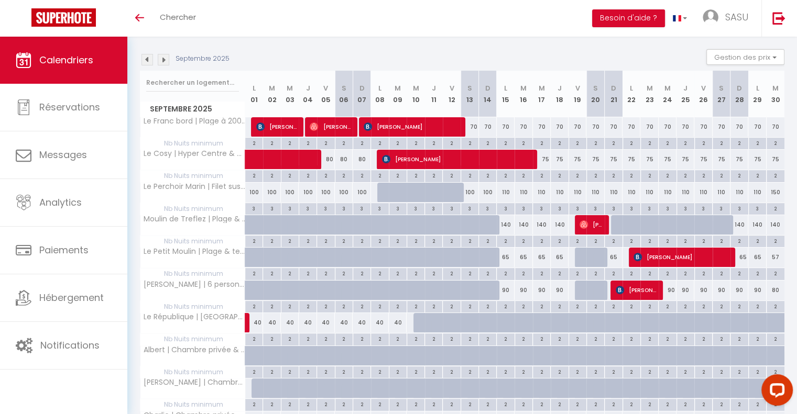
scroll to position [72, 0]
